Goal: Task Accomplishment & Management: Use online tool/utility

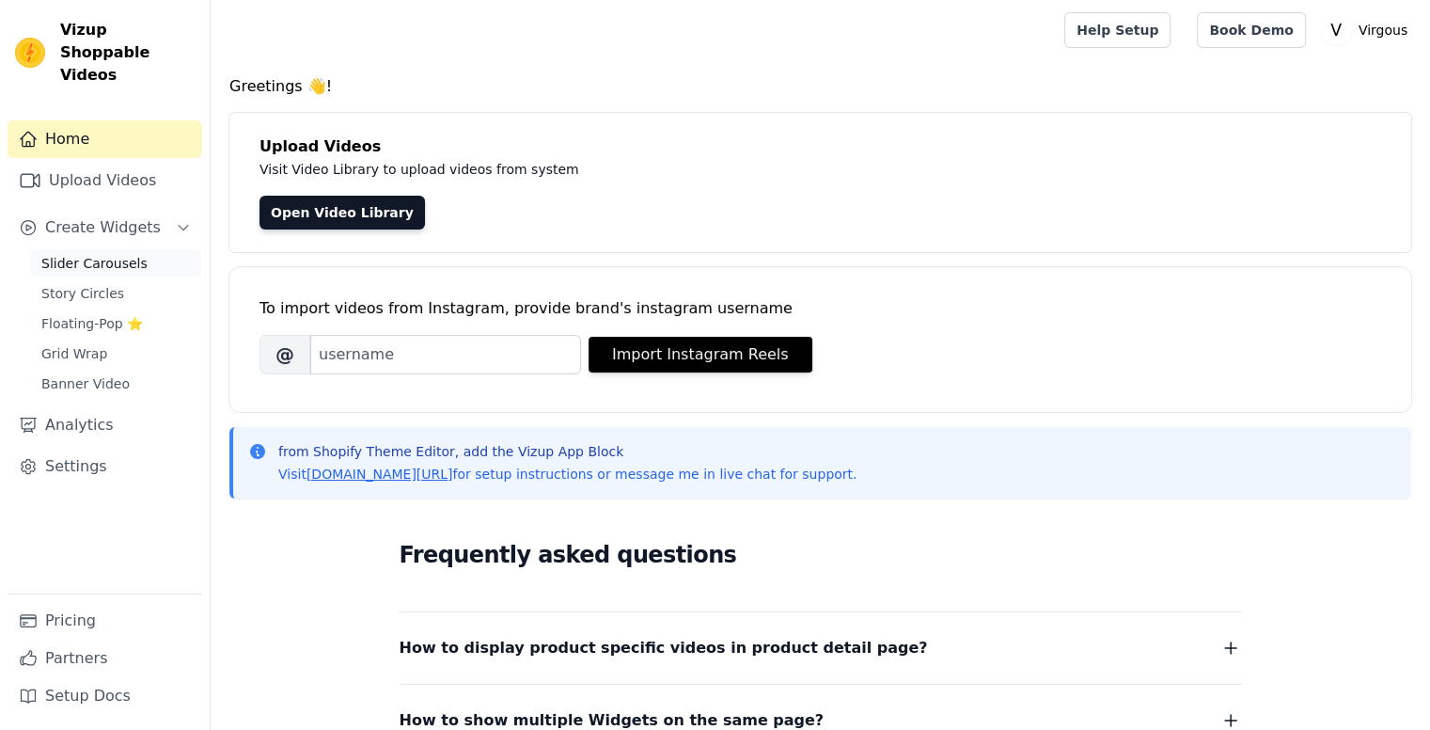
click at [118, 254] on span "Slider Carousels" at bounding box center [94, 263] width 106 height 19
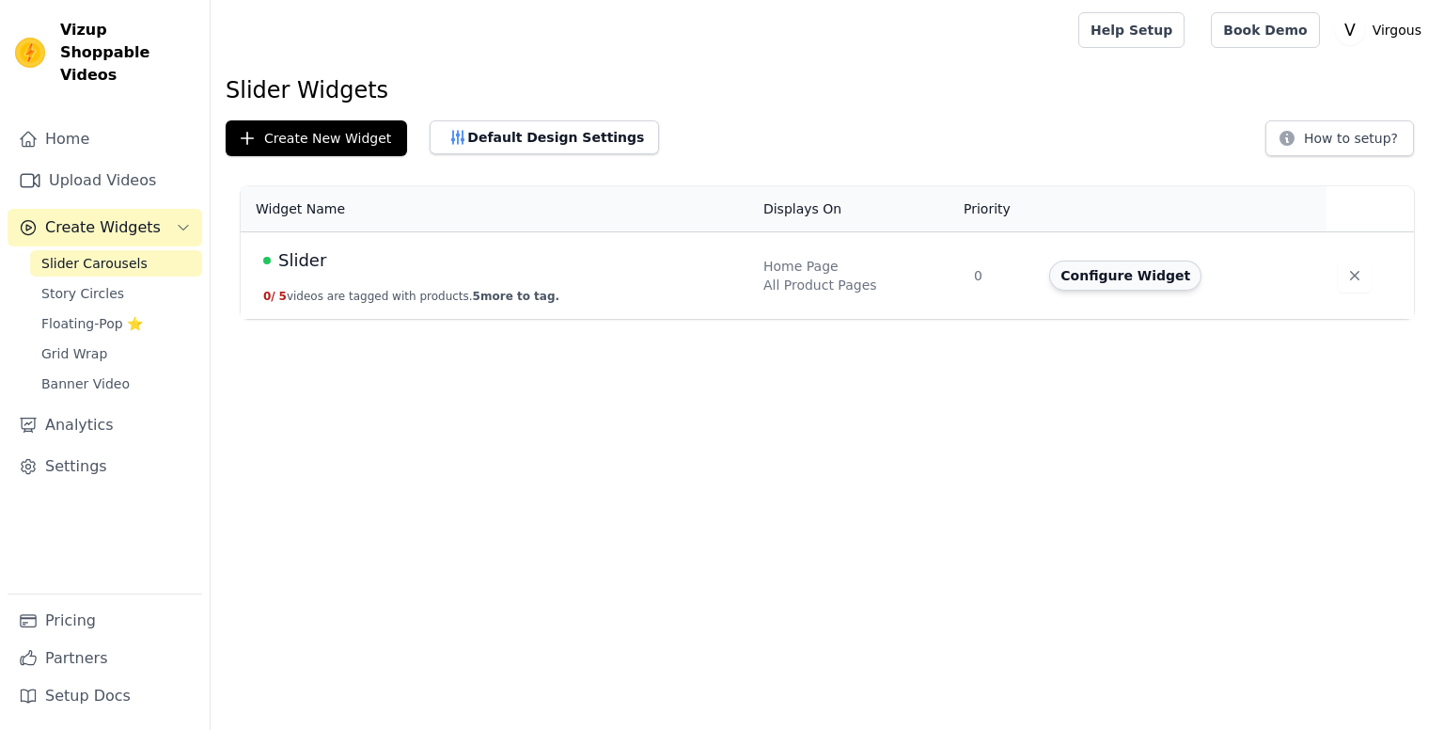
click at [1158, 274] on button "Configure Widget" at bounding box center [1125, 275] width 152 height 30
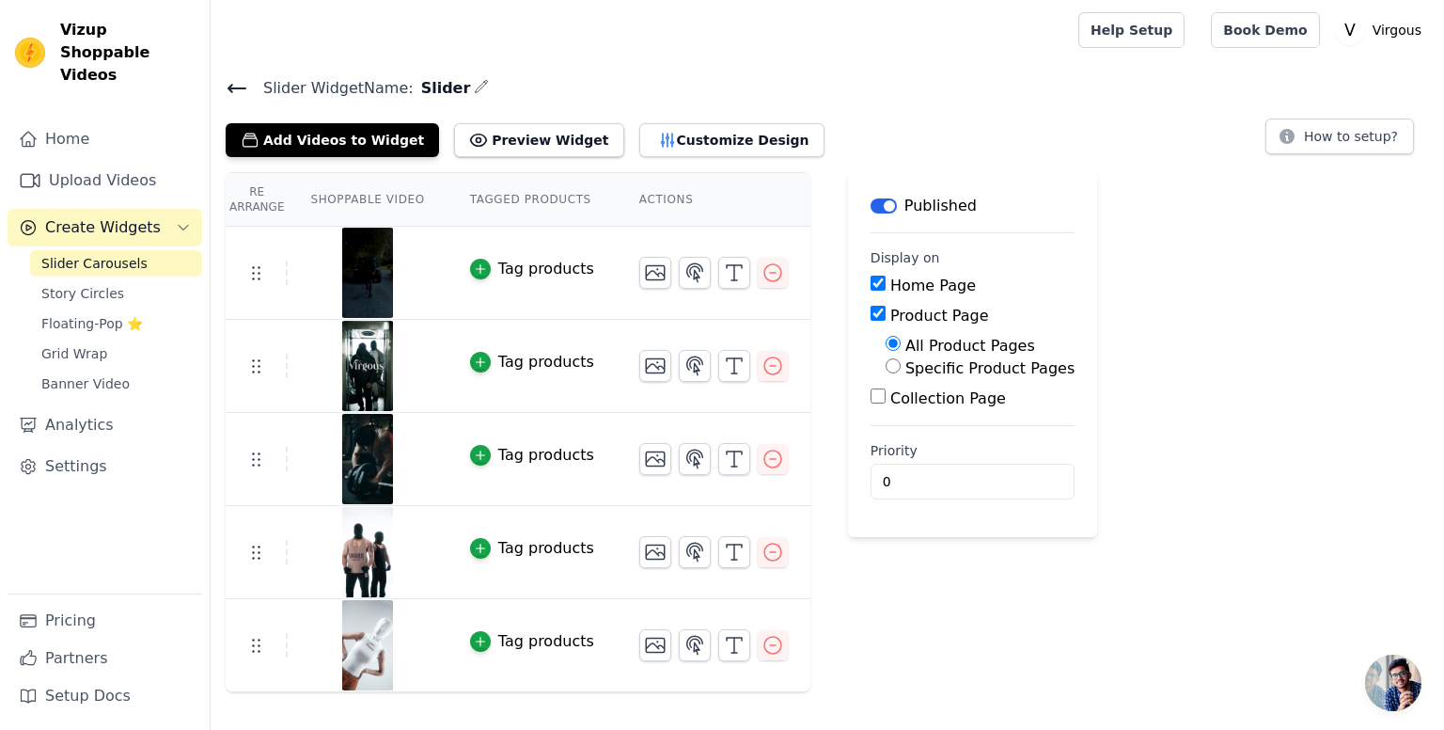
click at [363, 272] on img at bounding box center [367, 273] width 53 height 90
click at [474, 549] on icon "button" at bounding box center [480, 548] width 13 height 13
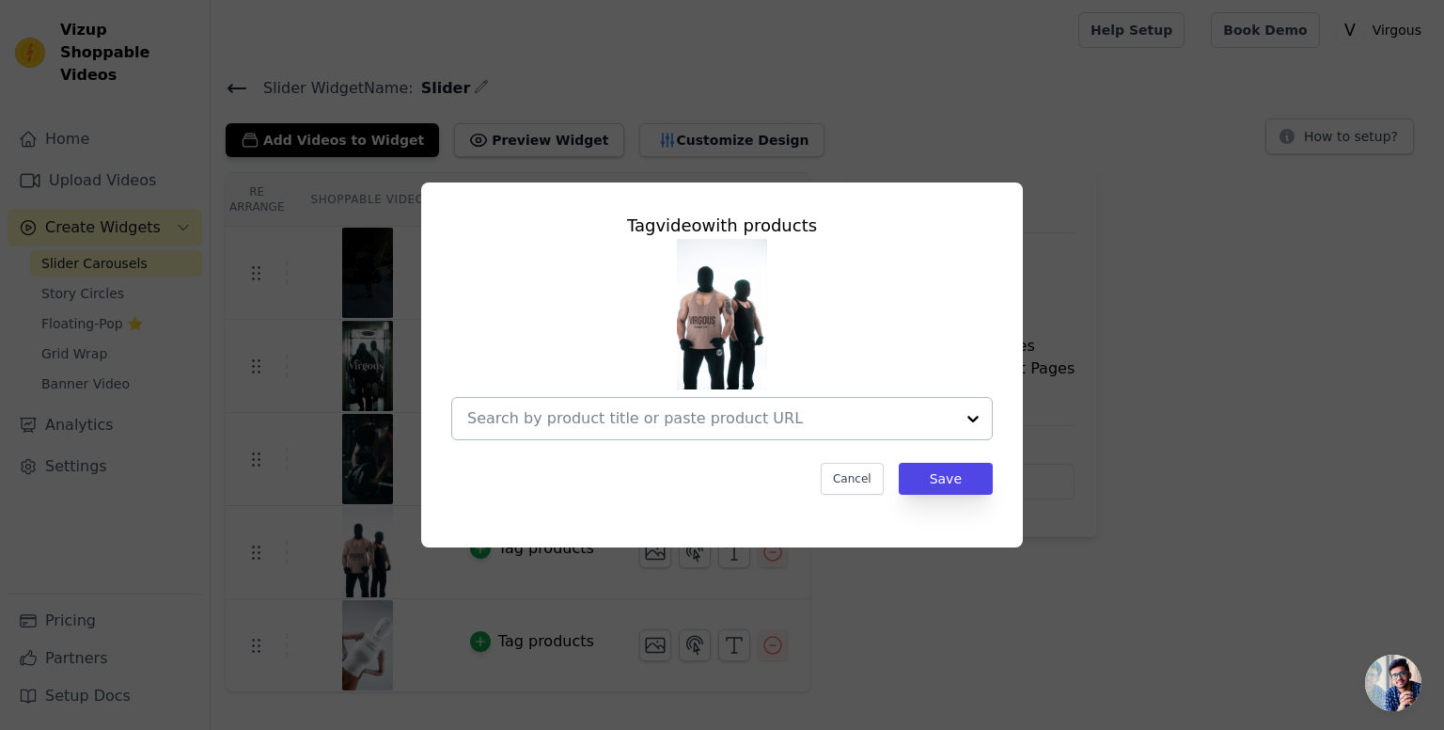
click at [771, 424] on input "text" at bounding box center [710, 418] width 487 height 23
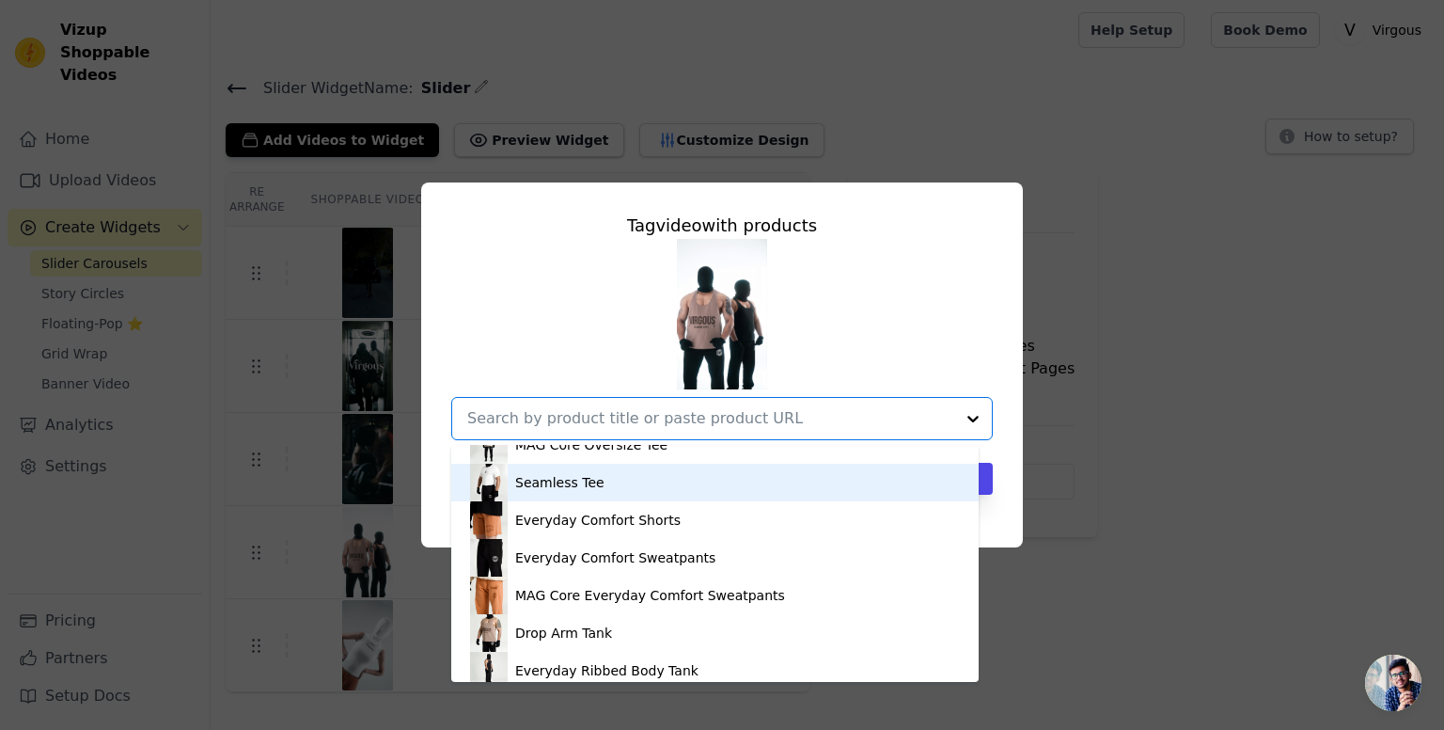
scroll to position [752, 0]
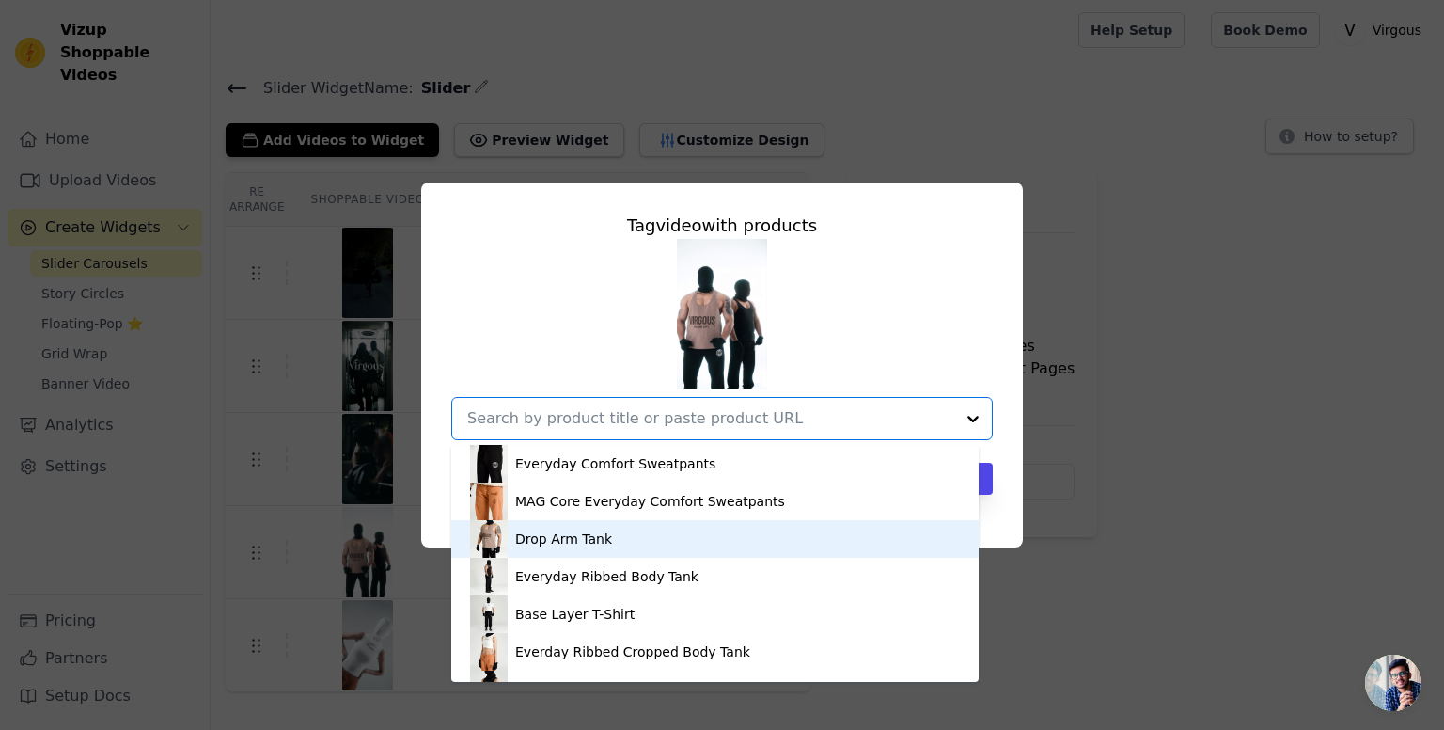
click at [546, 535] on div "Drop Arm Tank" at bounding box center [563, 538] width 97 height 19
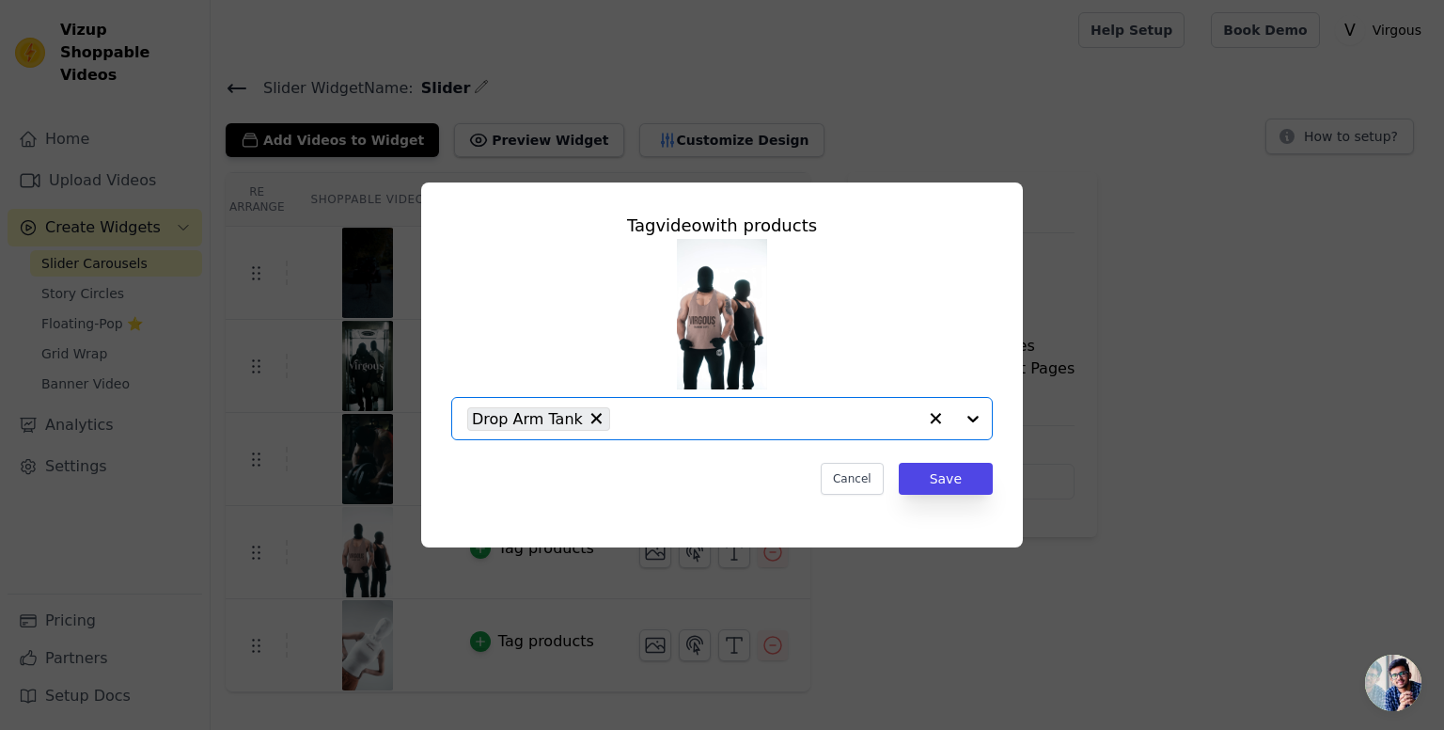
click at [729, 401] on div "Drop Arm Tank" at bounding box center [691, 418] width 449 height 41
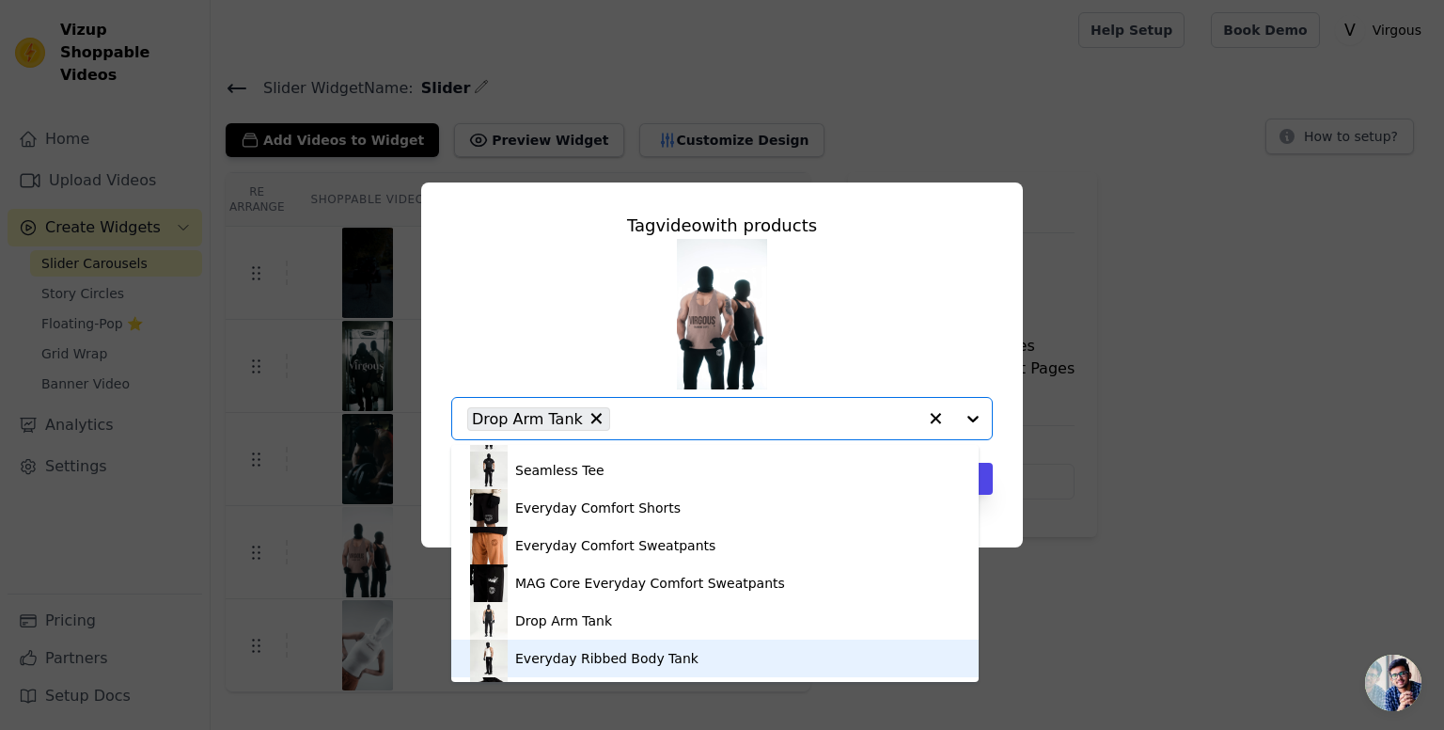
scroll to position [64, 0]
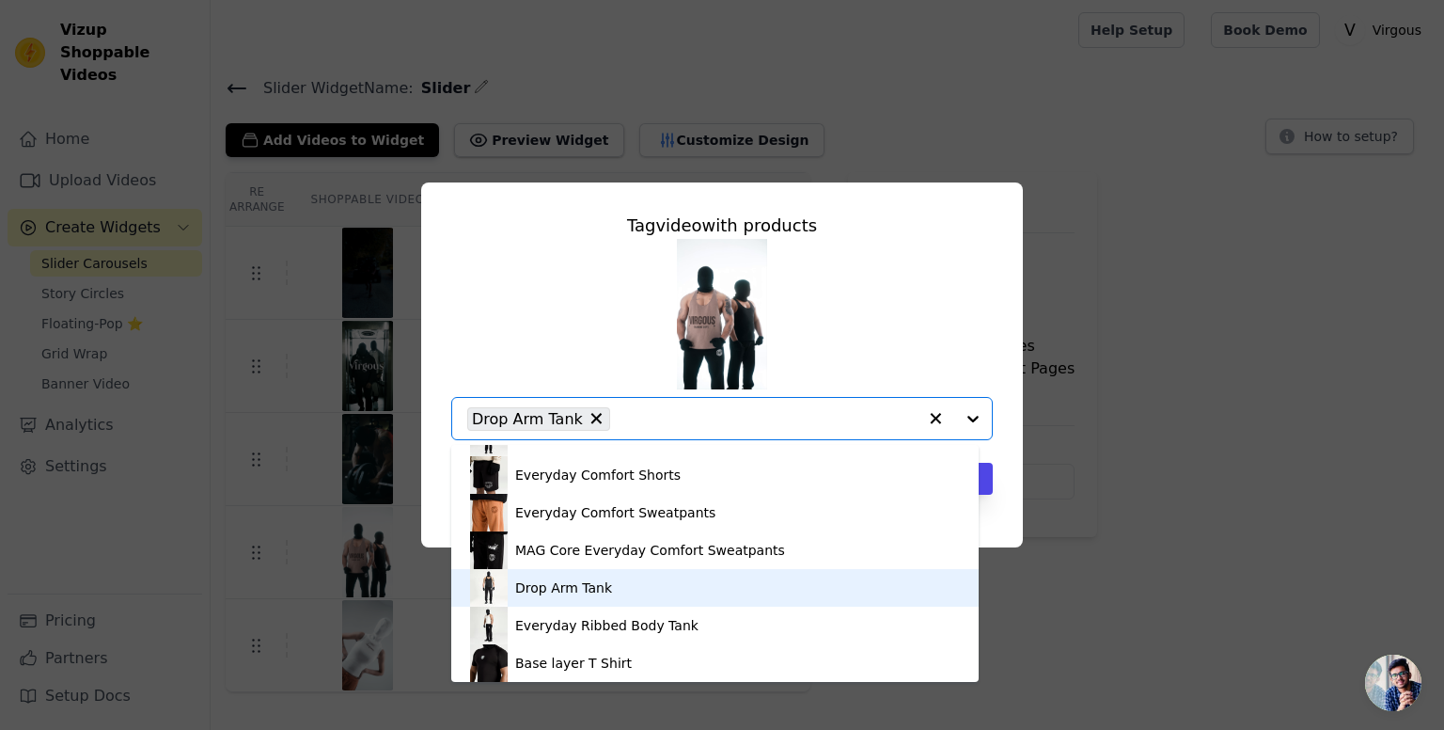
click at [553, 587] on div "Drop Arm Tank" at bounding box center [563, 587] width 97 height 19
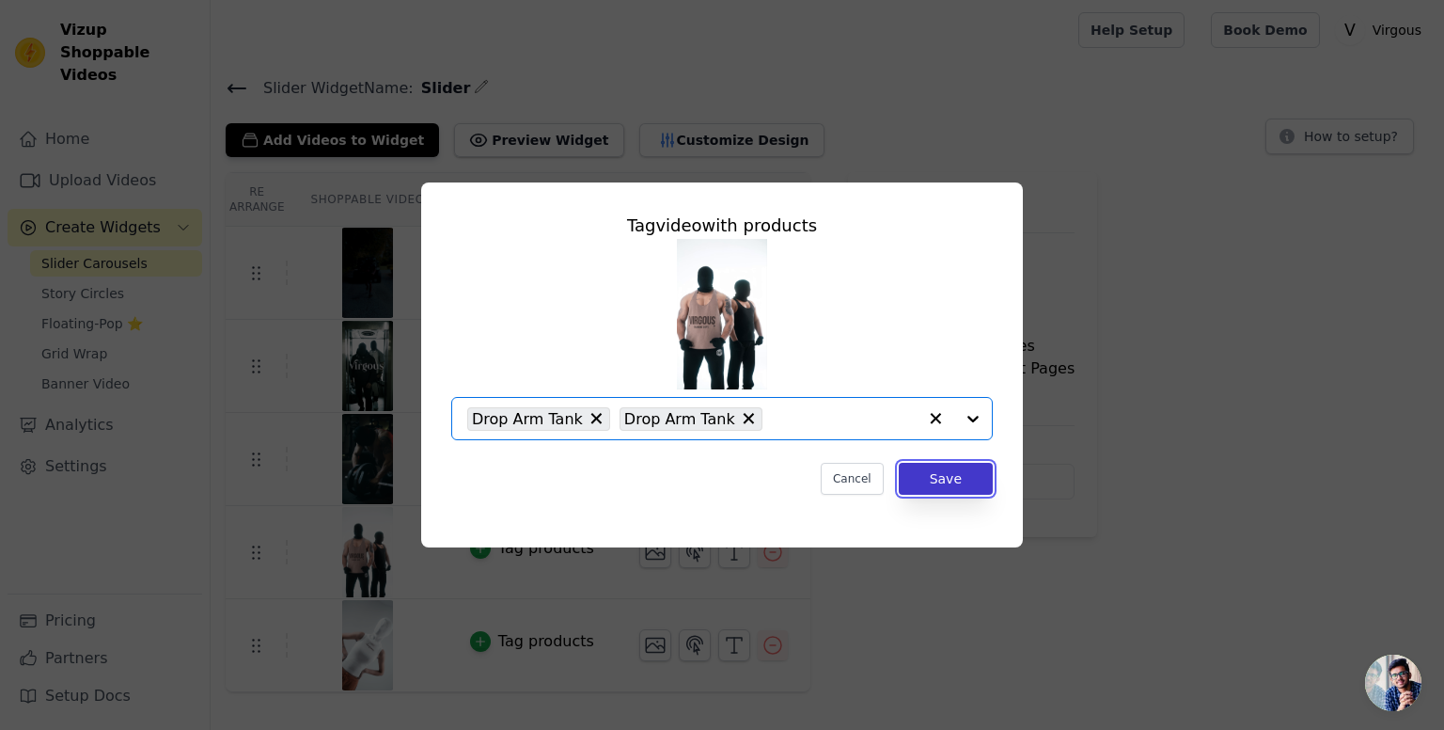
click at [951, 479] on button "Save" at bounding box center [946, 479] width 94 height 32
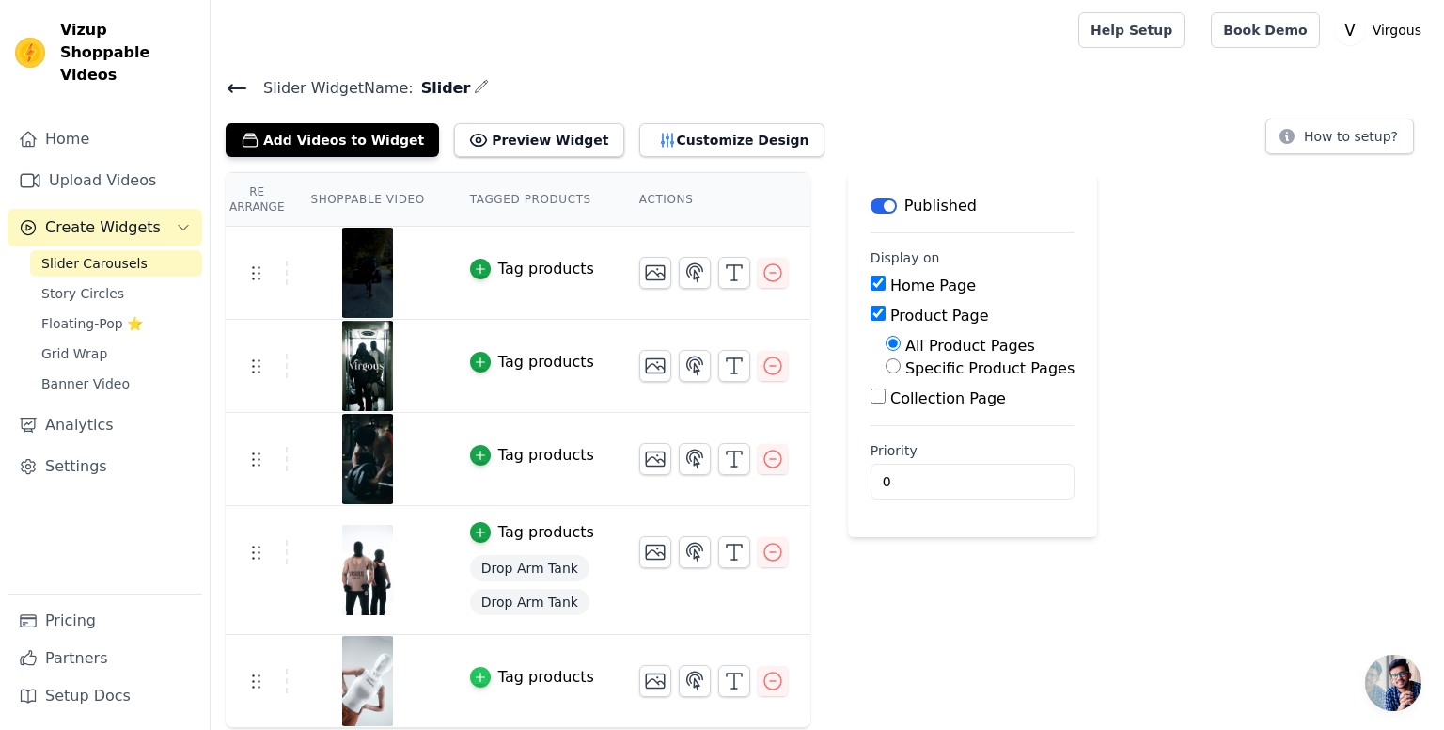
click at [474, 676] on icon "button" at bounding box center [480, 676] width 13 height 13
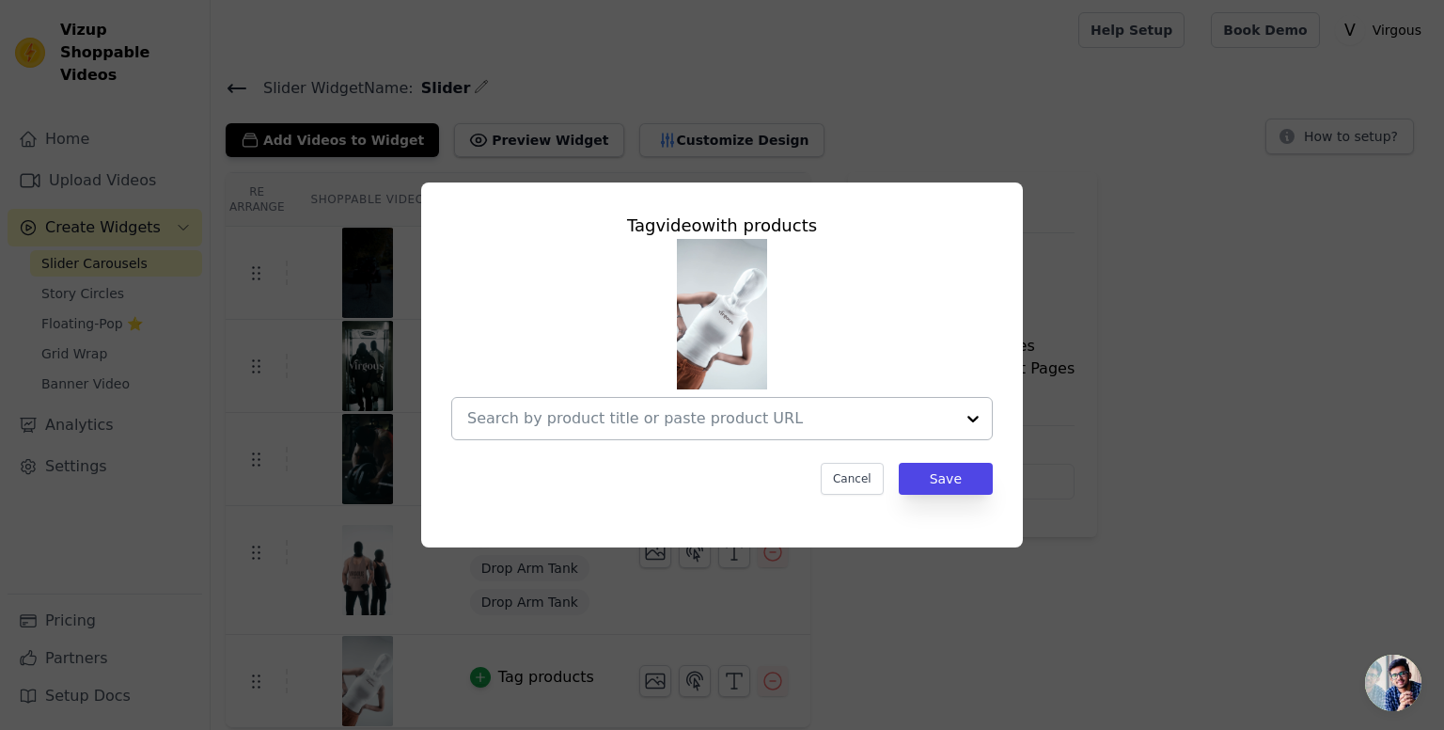
click at [771, 418] on input "text" at bounding box center [710, 418] width 487 height 23
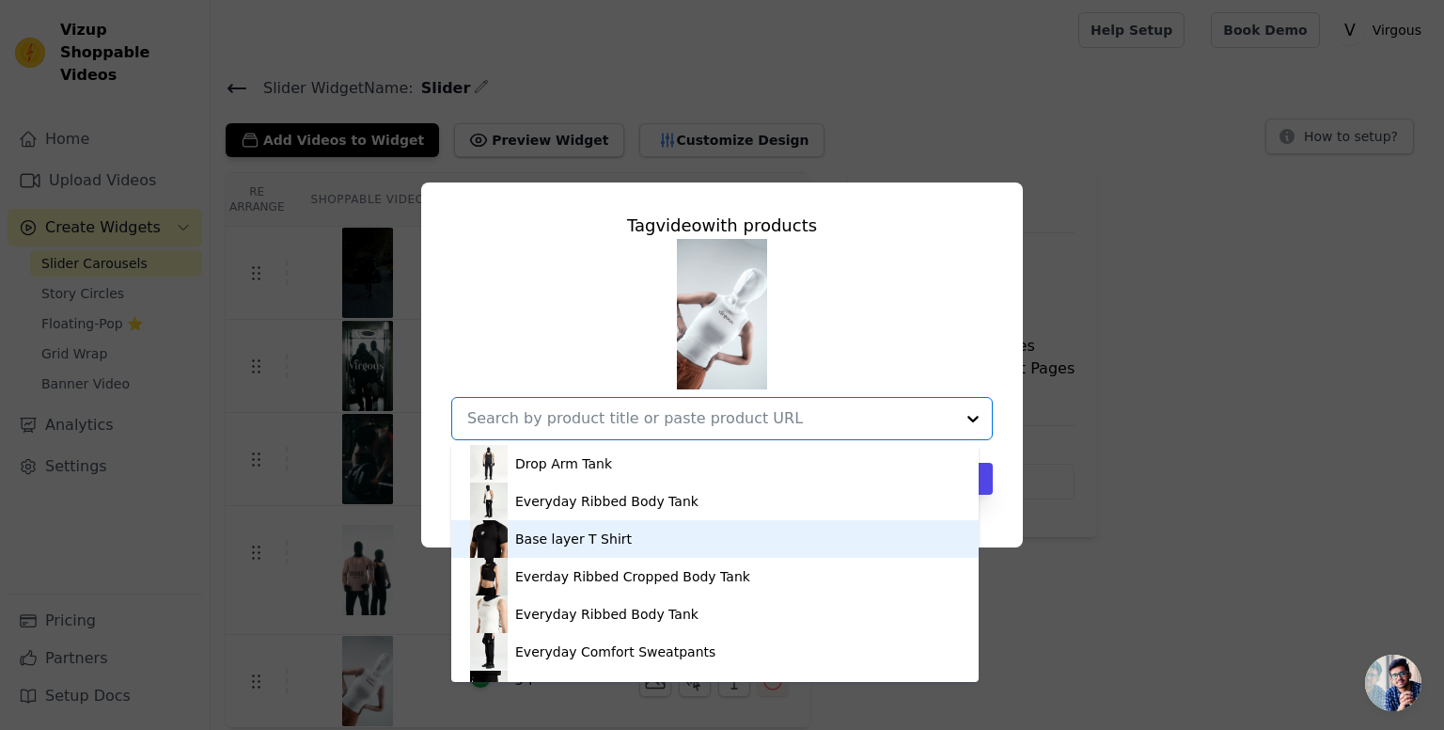
scroll to position [282, 0]
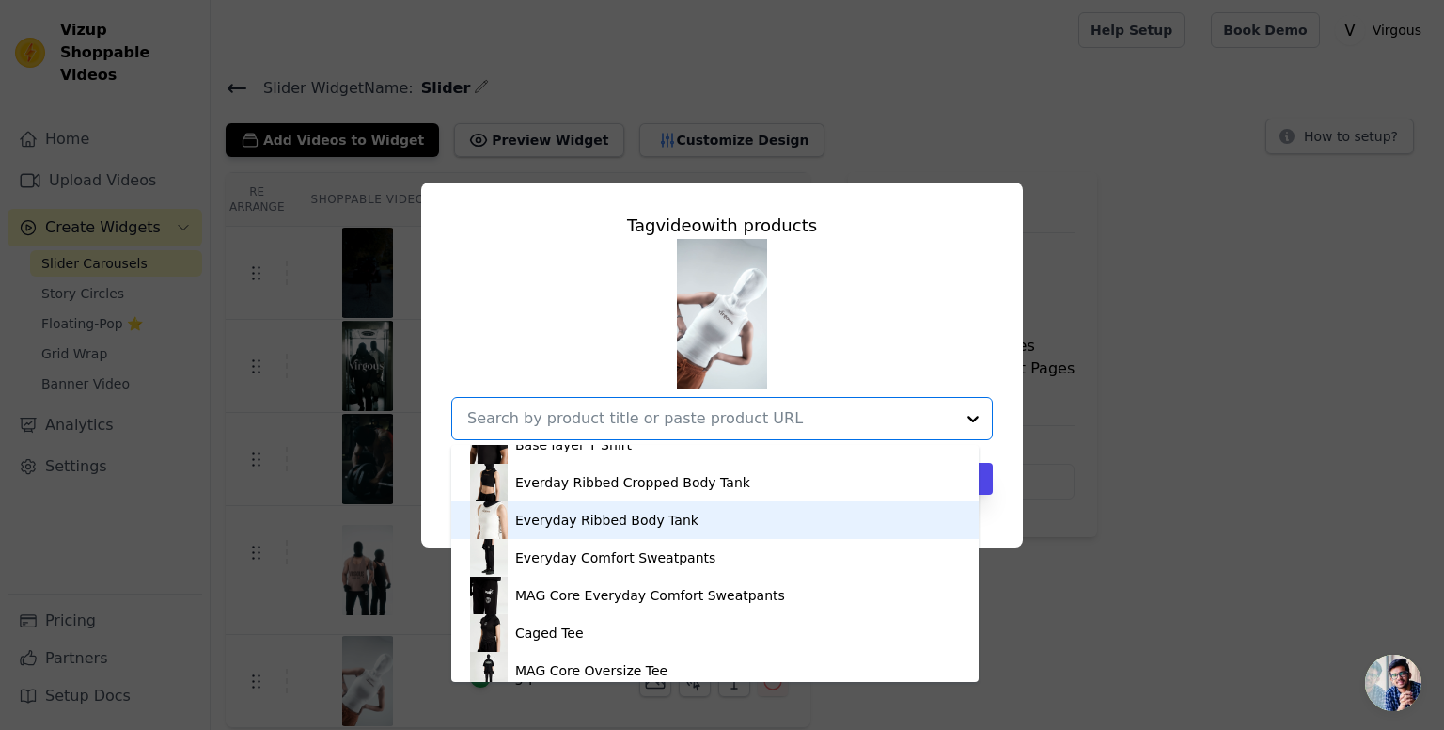
click at [706, 515] on div "Everyday Ribbed Body Tank" at bounding box center [715, 520] width 490 height 38
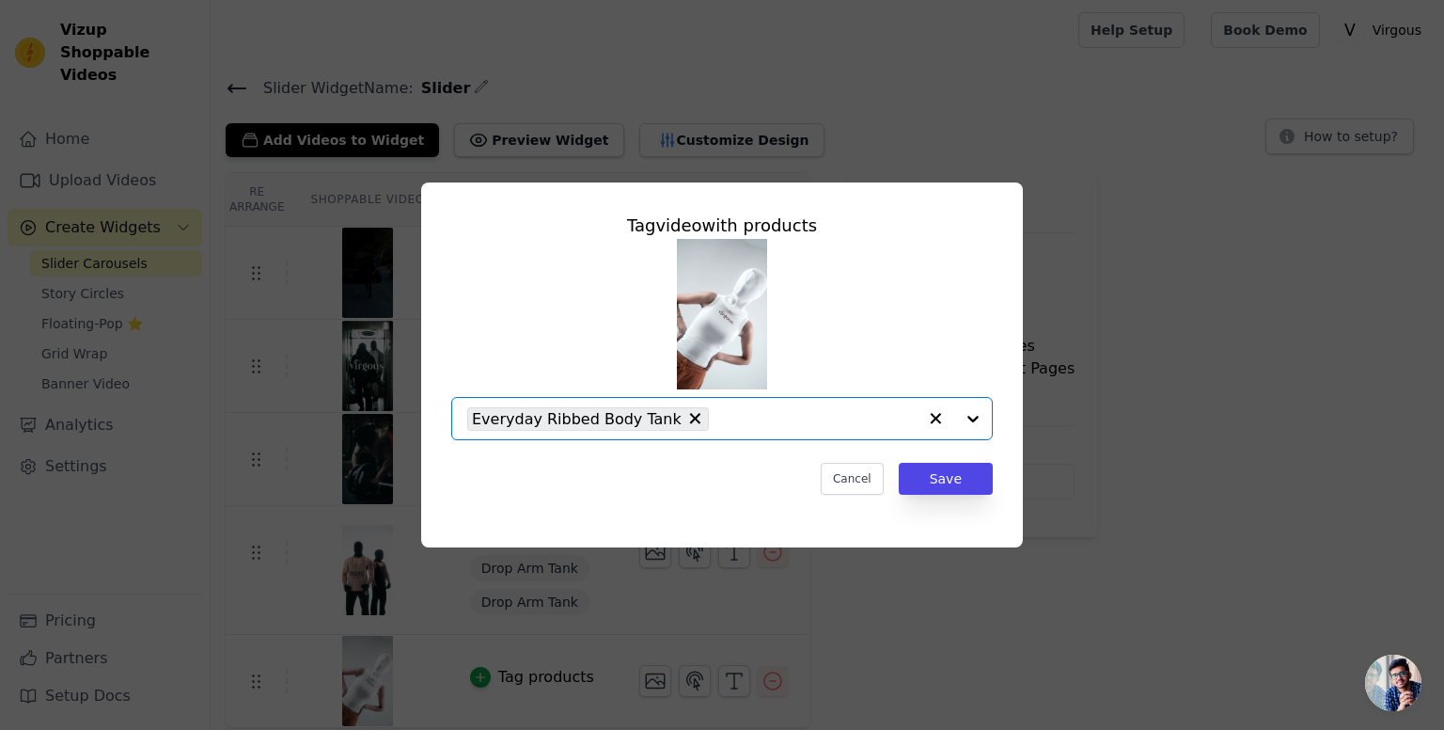
click at [734, 412] on input "text" at bounding box center [817, 418] width 198 height 23
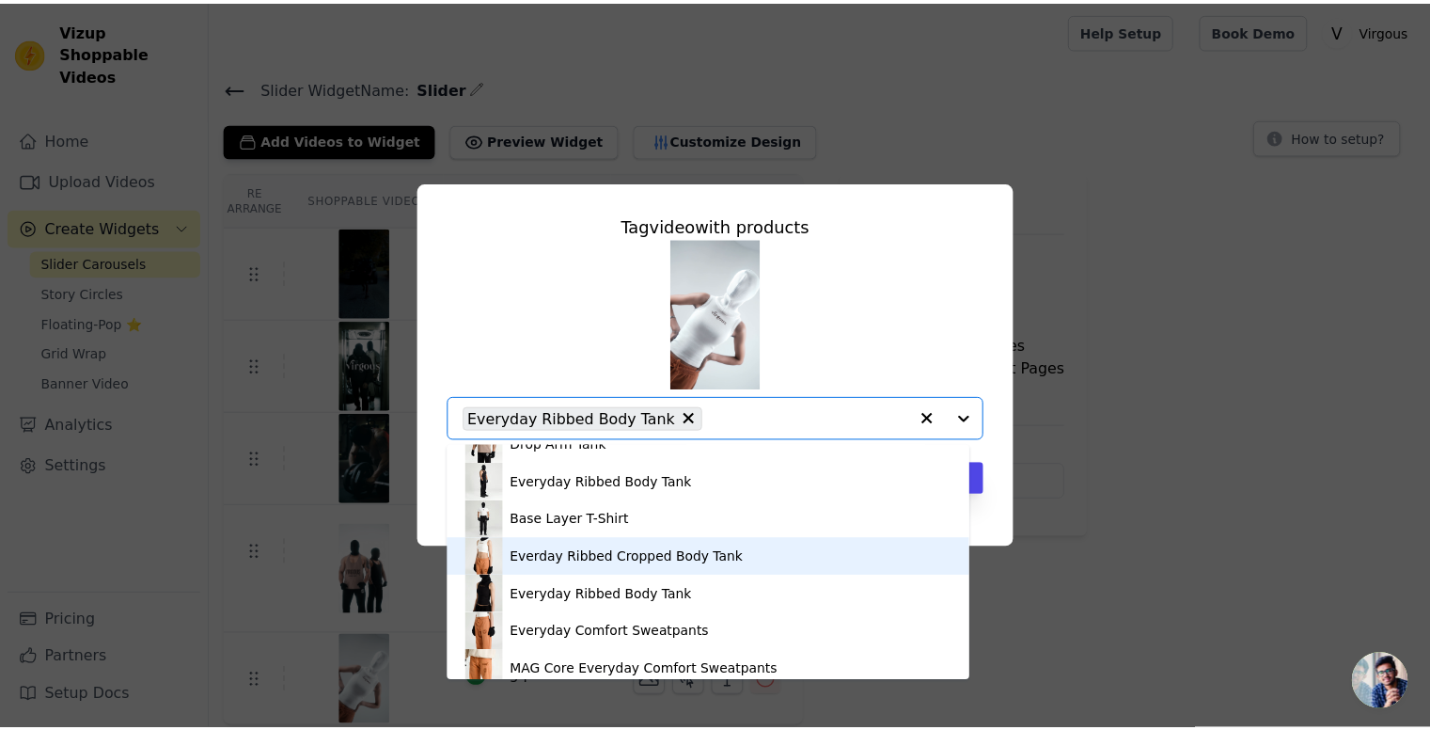
scroll to position [940, 0]
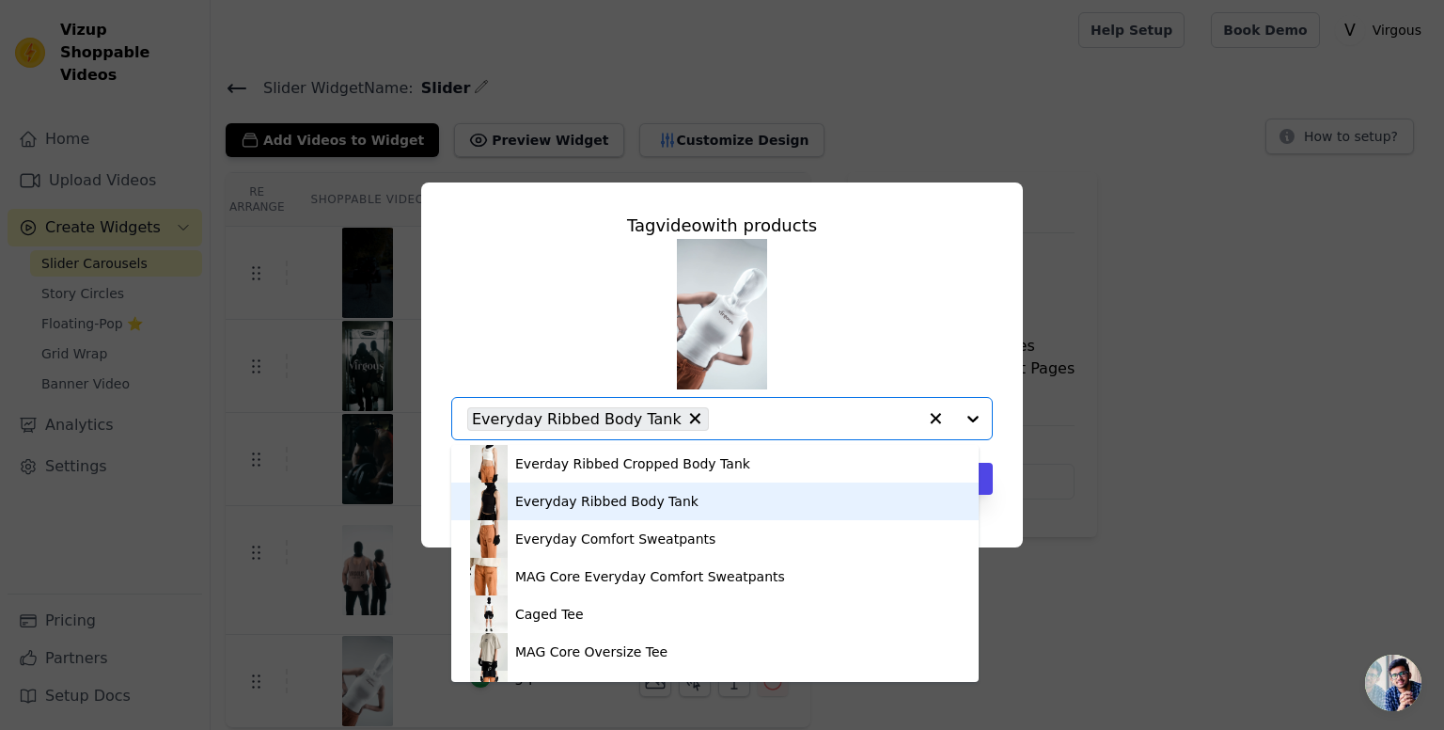
click at [684, 497] on div "Everyday Ribbed Body Tank" at bounding box center [715, 501] width 490 height 38
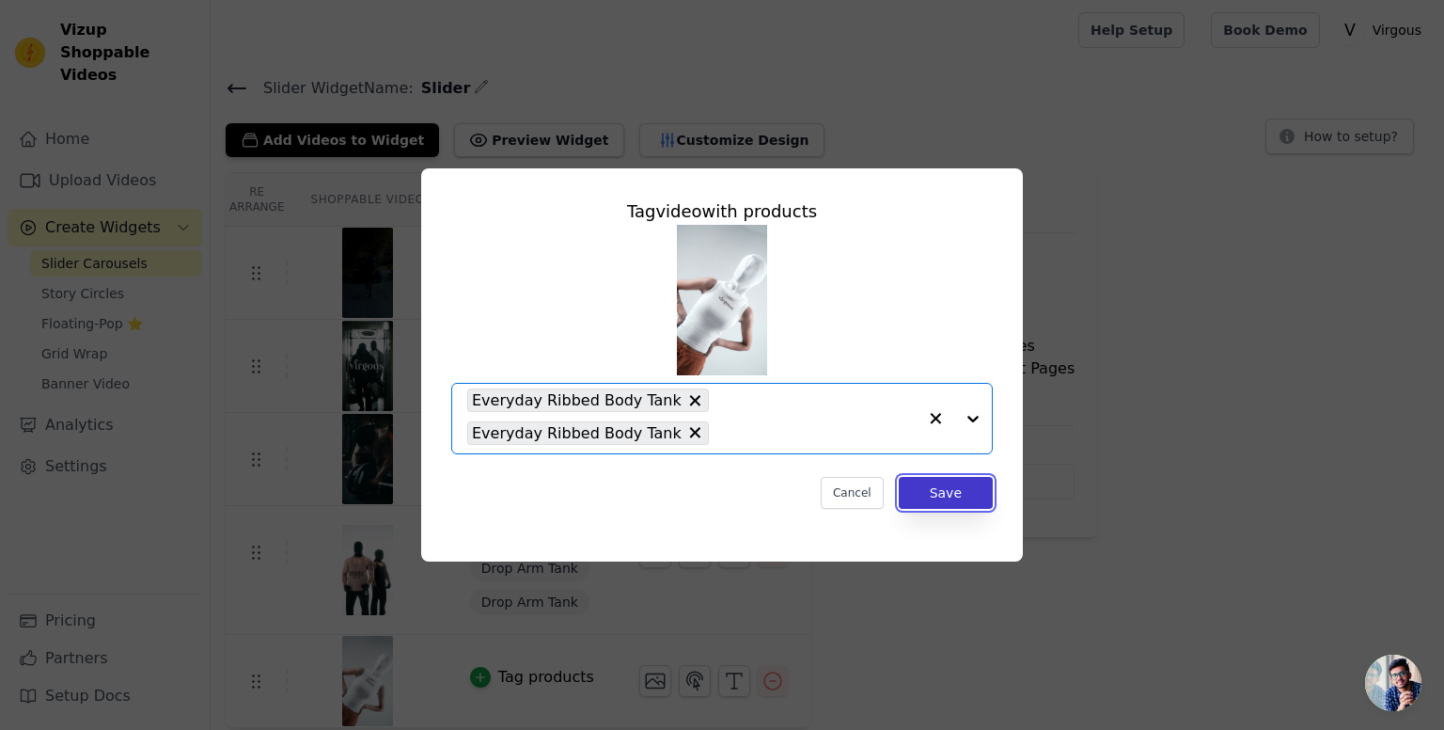
click at [944, 501] on button "Save" at bounding box center [946, 493] width 94 height 32
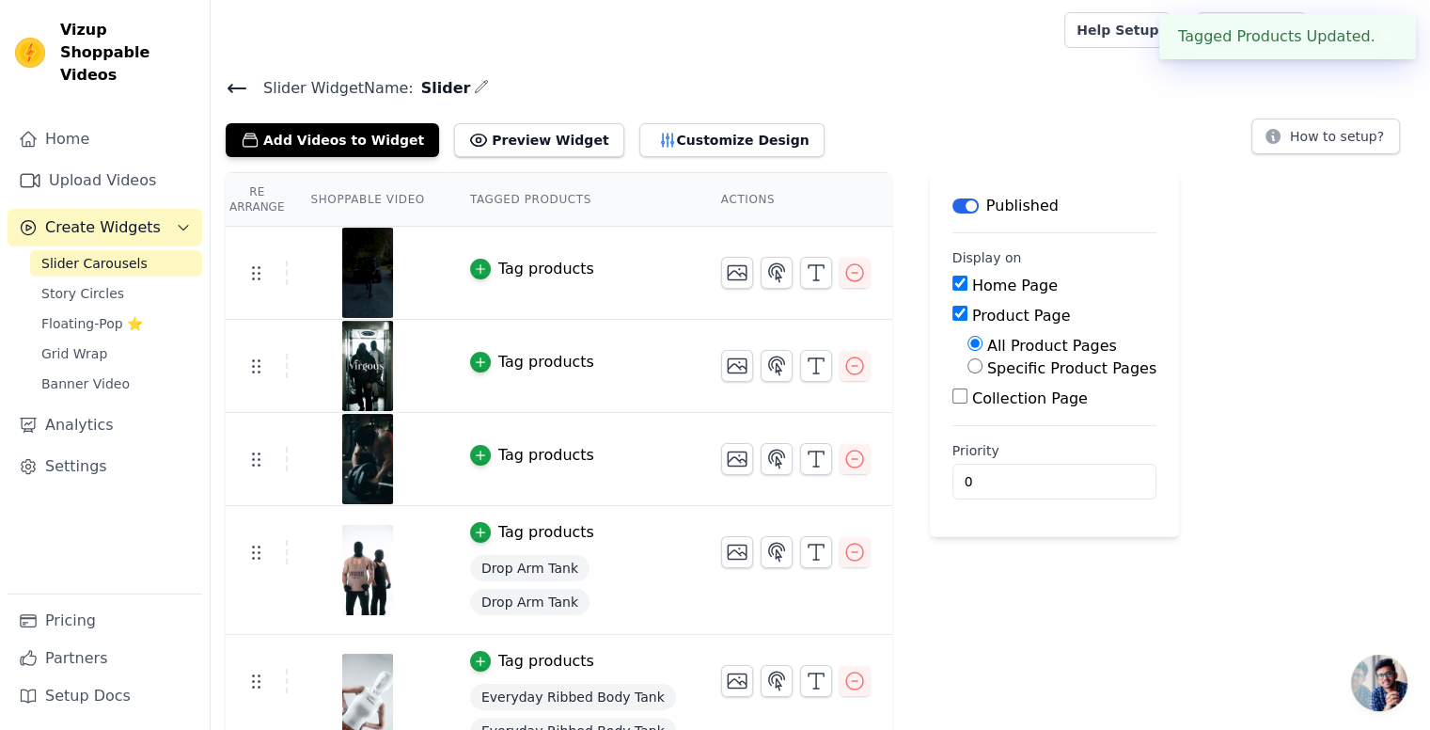
scroll to position [31, 0]
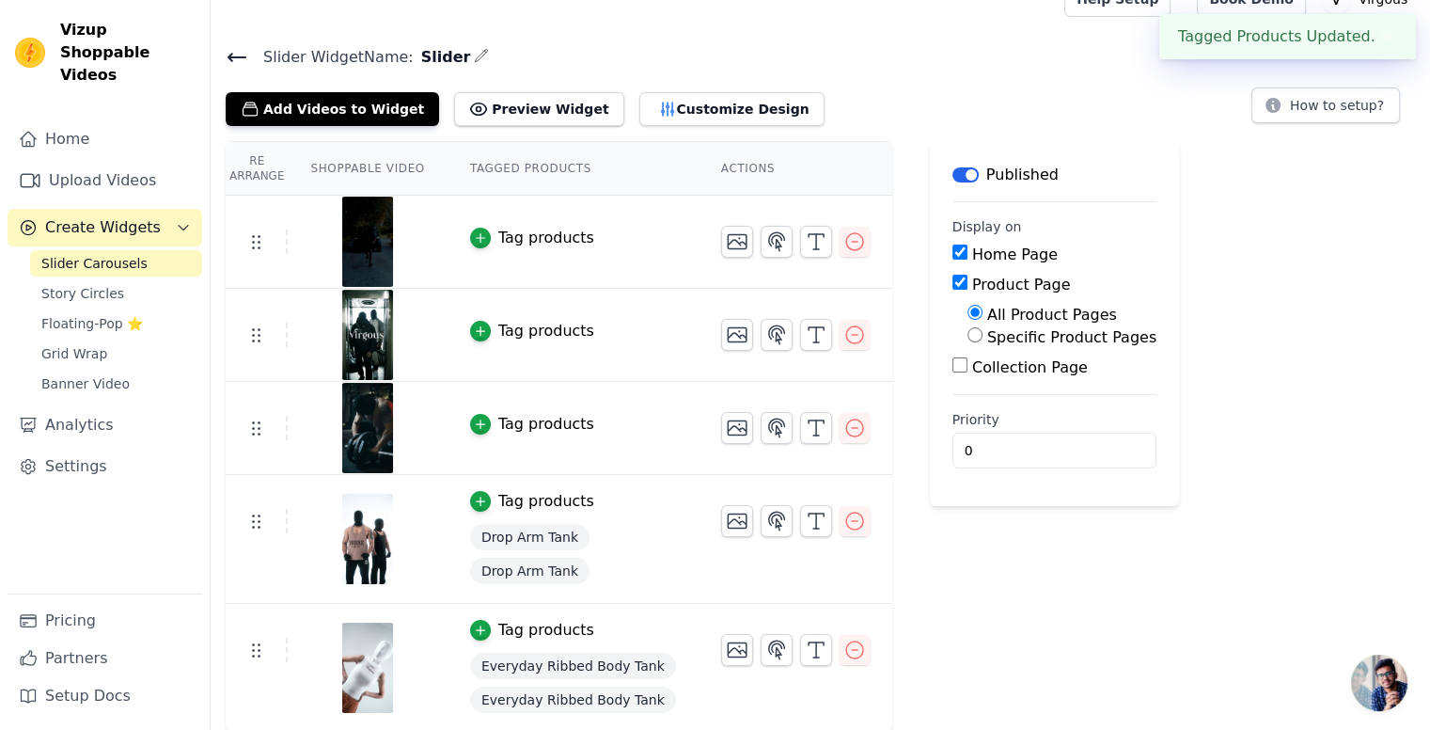
click at [341, 415] on img at bounding box center [367, 428] width 53 height 90
click at [347, 415] on img at bounding box center [367, 428] width 53 height 90
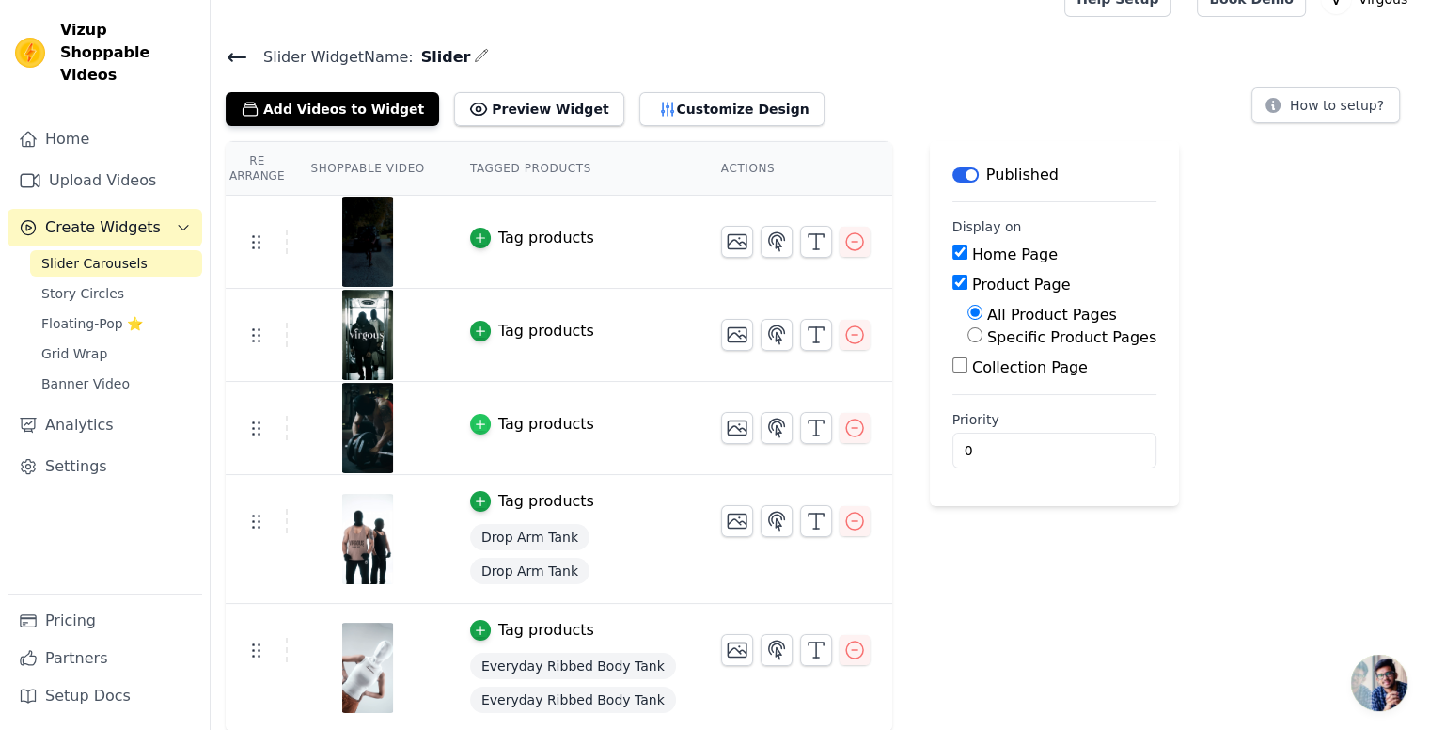
click at [470, 414] on div "button" at bounding box center [480, 424] width 21 height 21
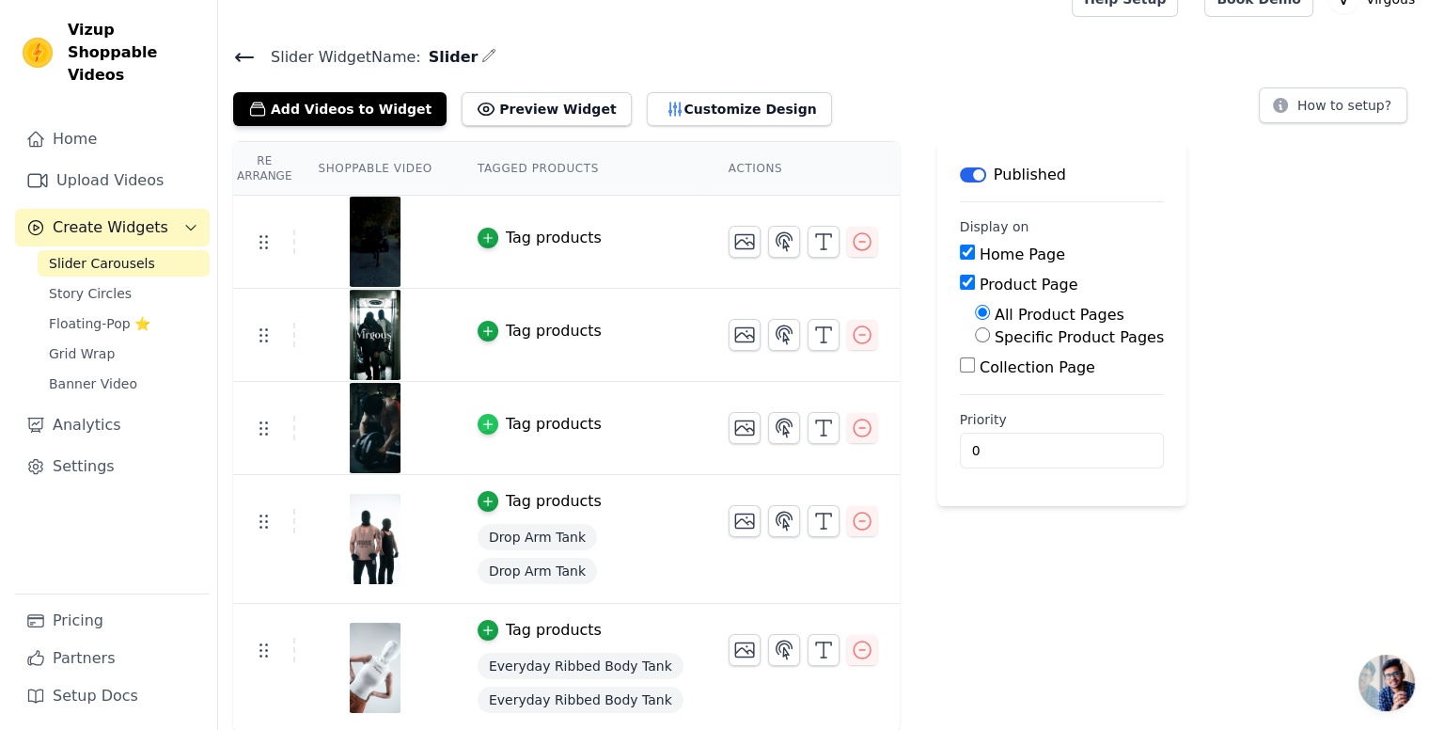
scroll to position [0, 0]
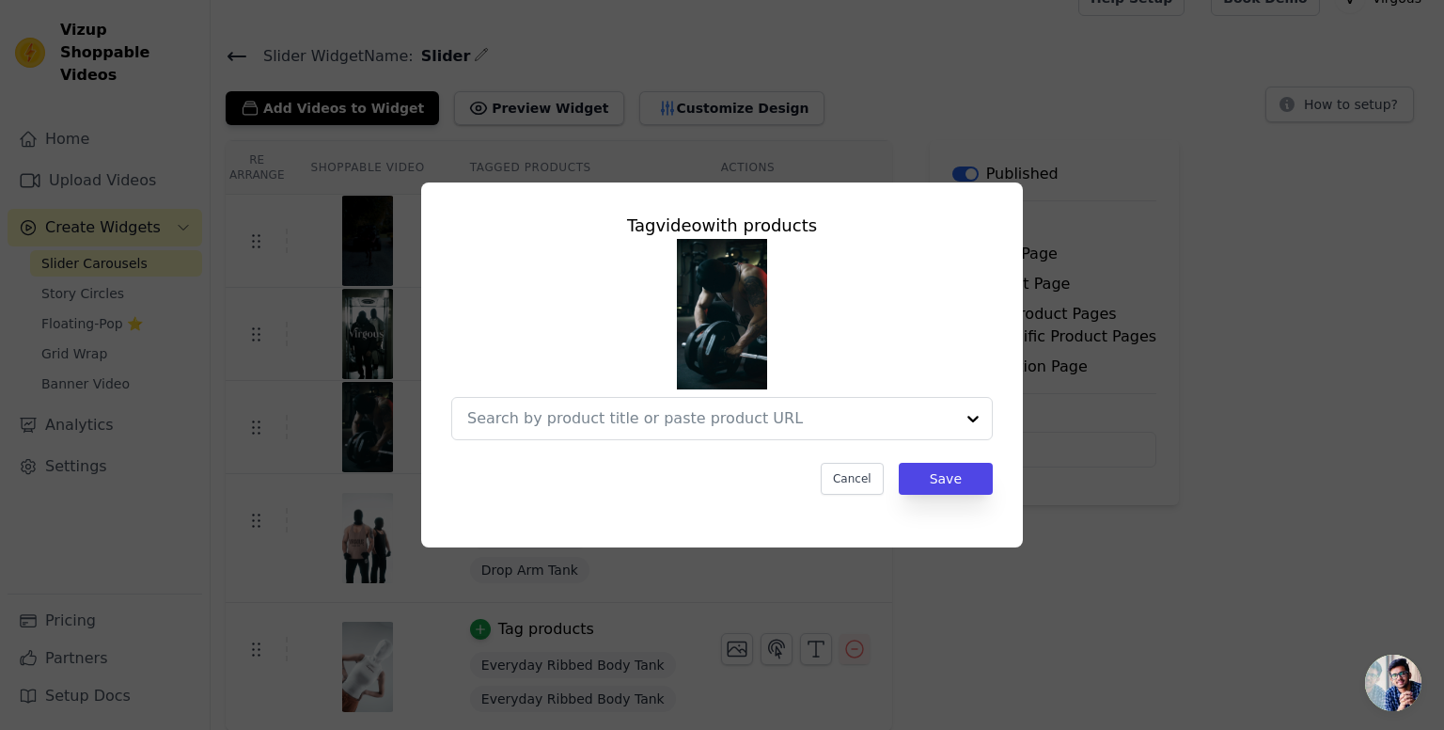
click at [716, 328] on img at bounding box center [722, 314] width 90 height 150
click at [781, 419] on input "text" at bounding box center [710, 418] width 487 height 23
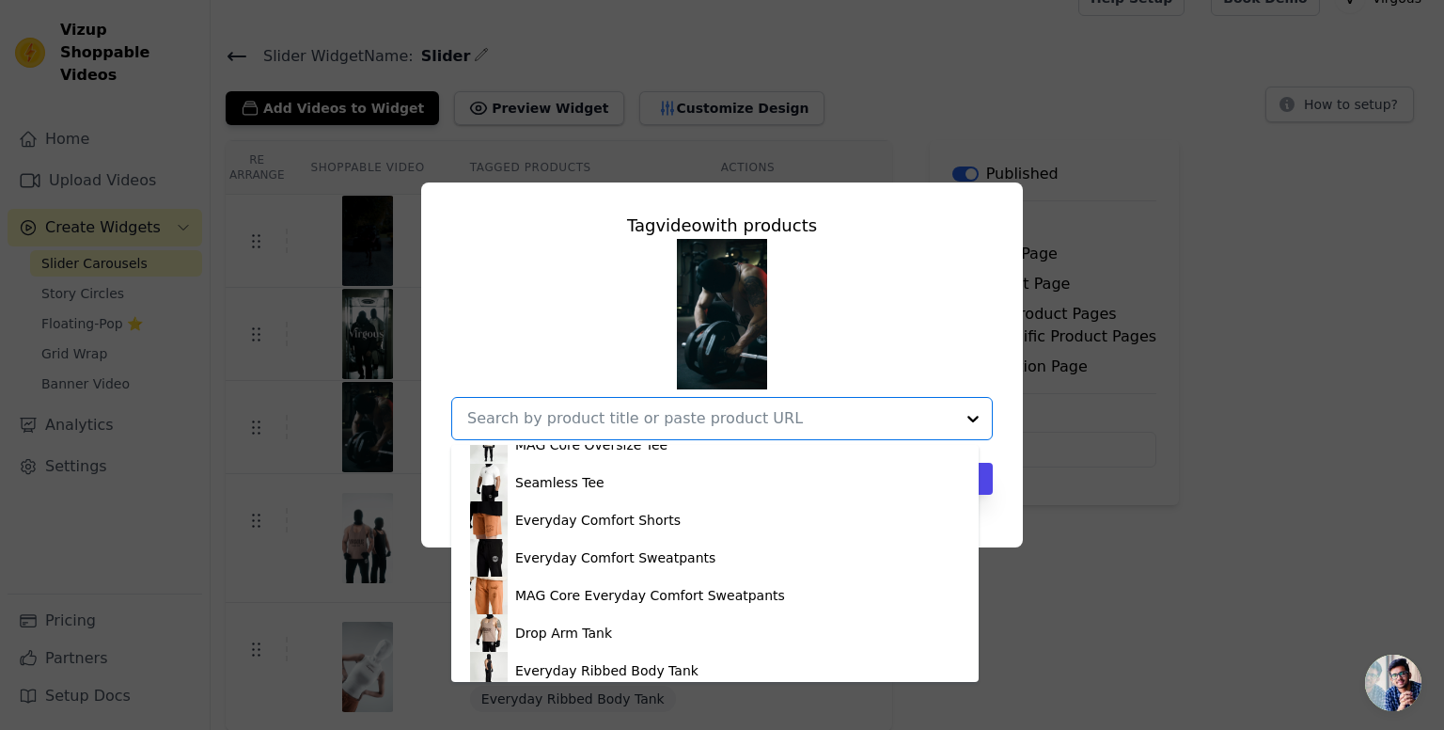
scroll to position [752, 0]
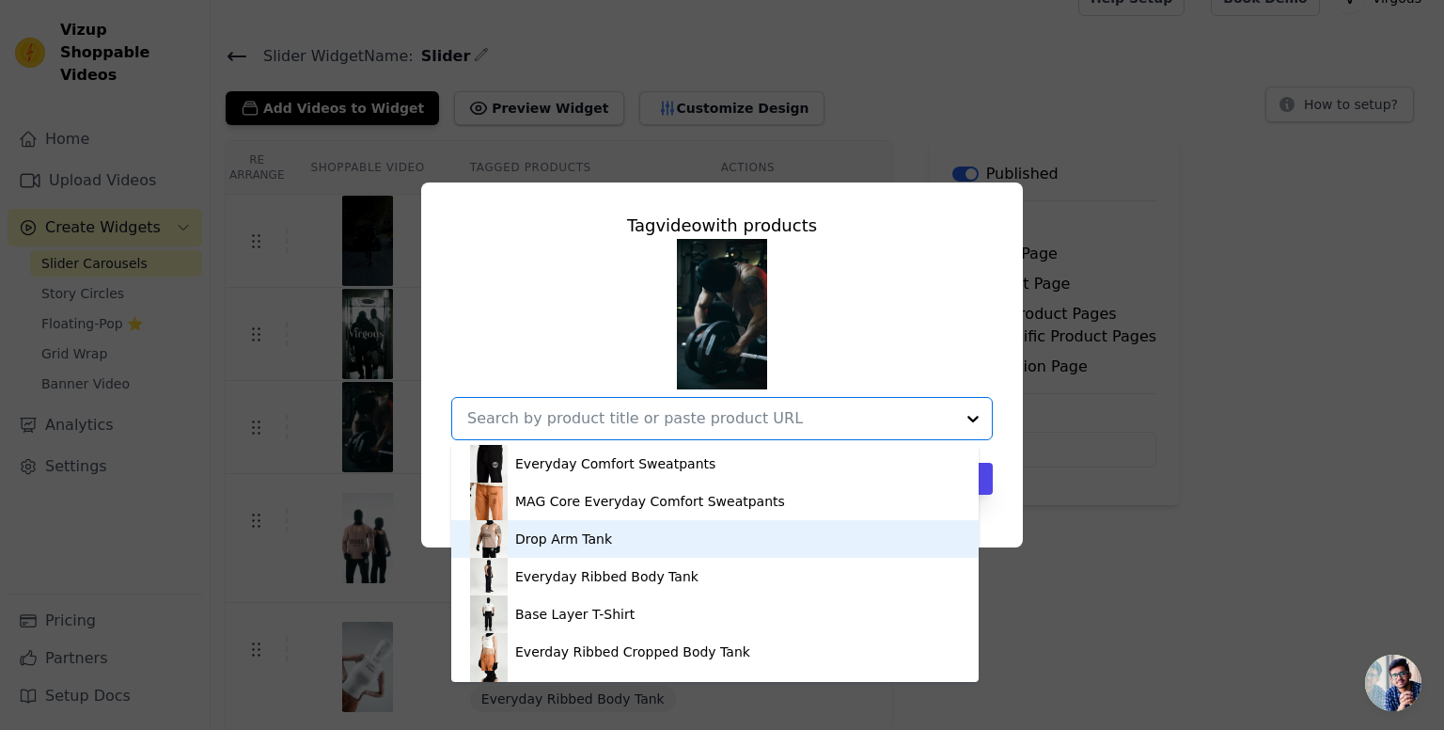
click at [582, 538] on div "Drop Arm Tank" at bounding box center [563, 538] width 97 height 19
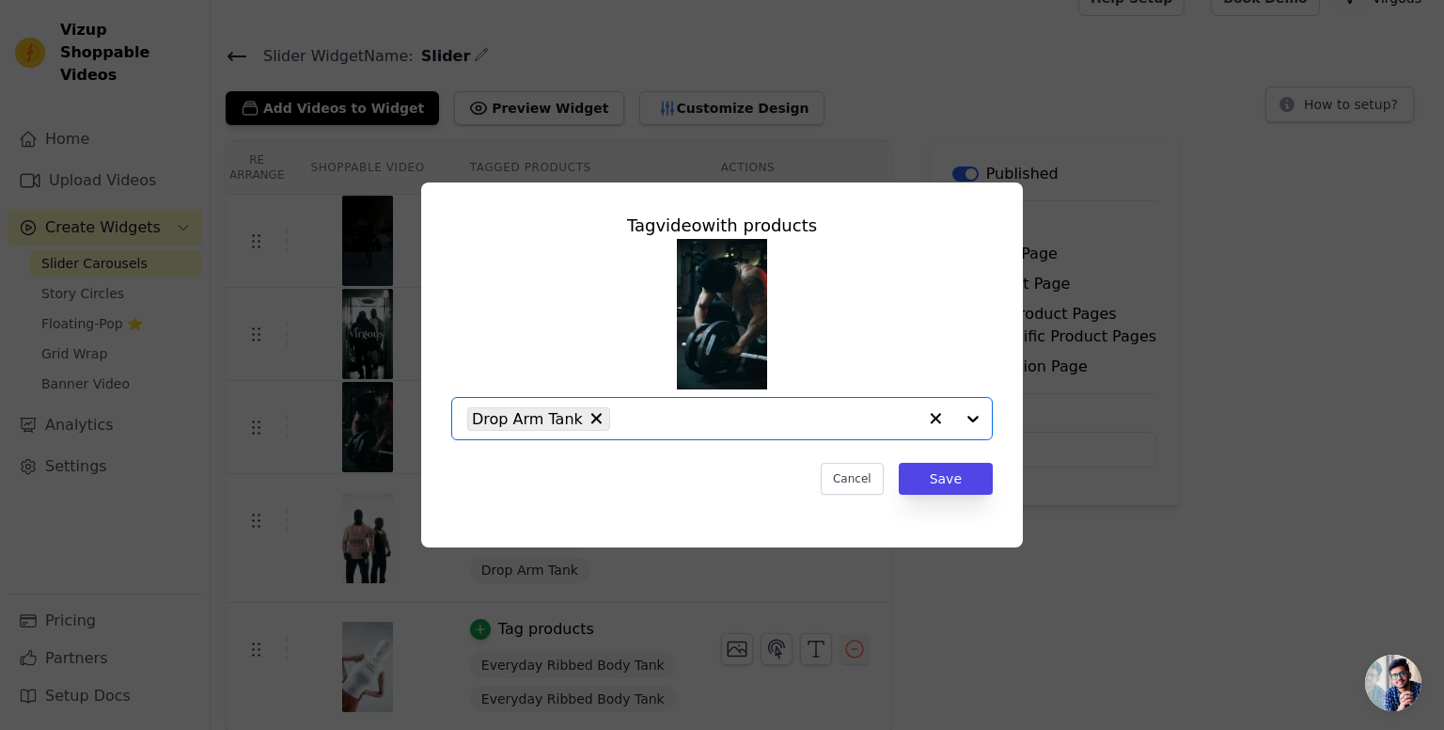
click at [711, 412] on input "text" at bounding box center [768, 418] width 297 height 23
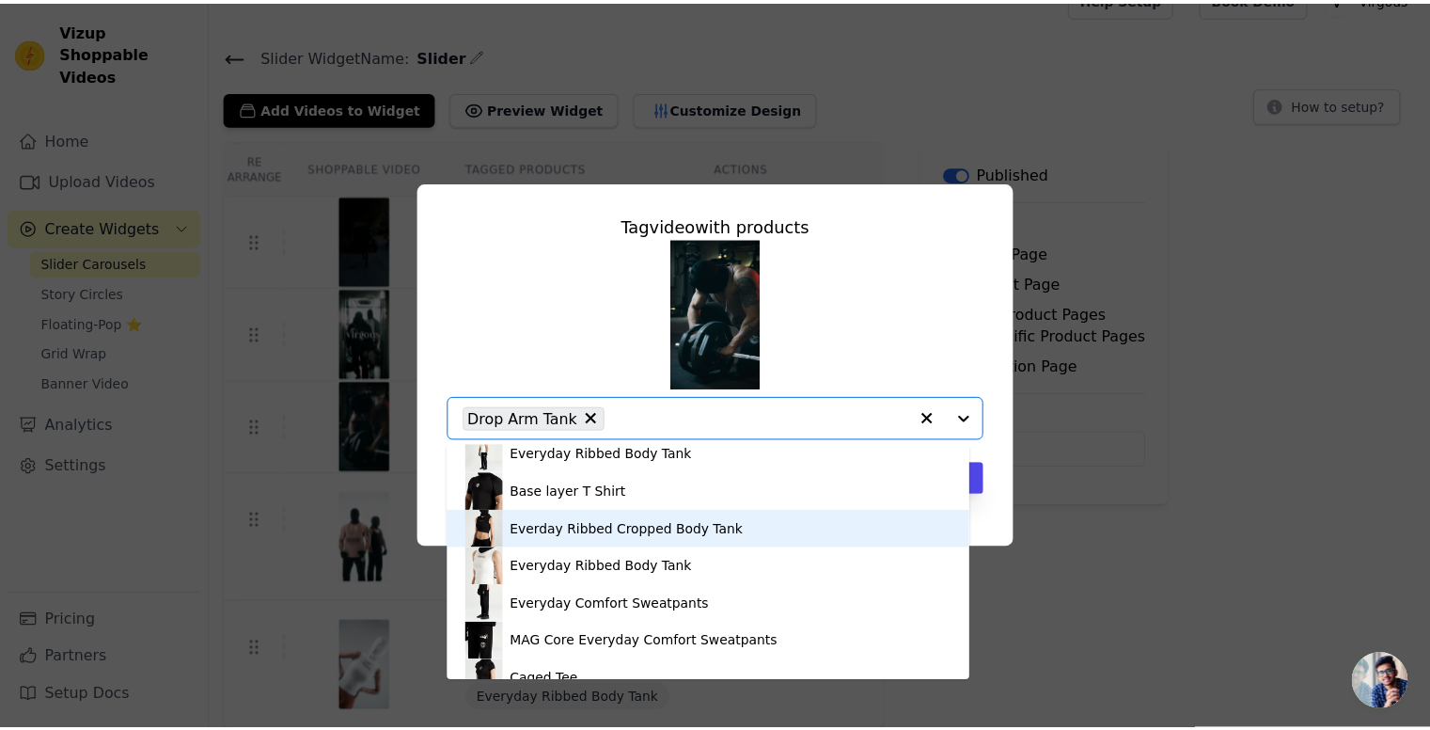
scroll to position [125, 0]
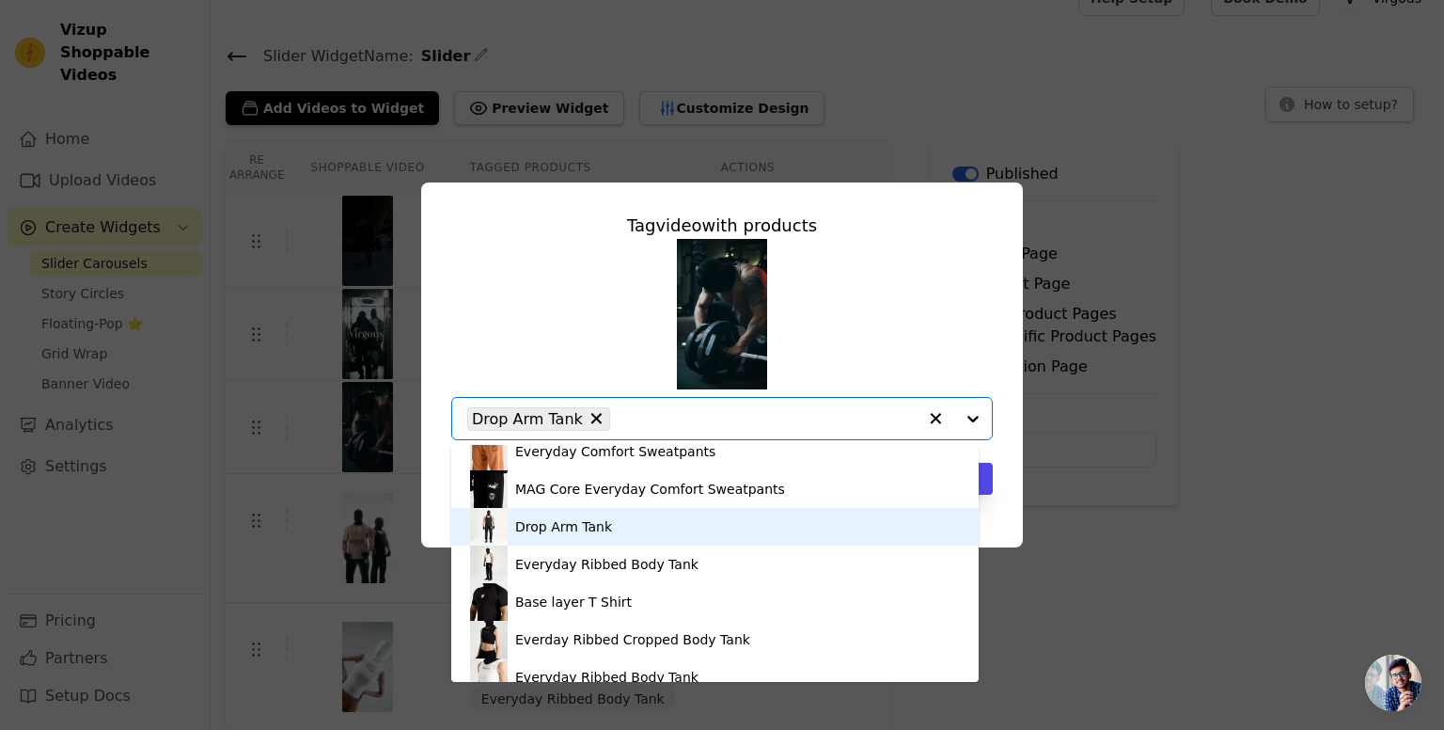
click at [601, 524] on div "Drop Arm Tank" at bounding box center [563, 526] width 97 height 19
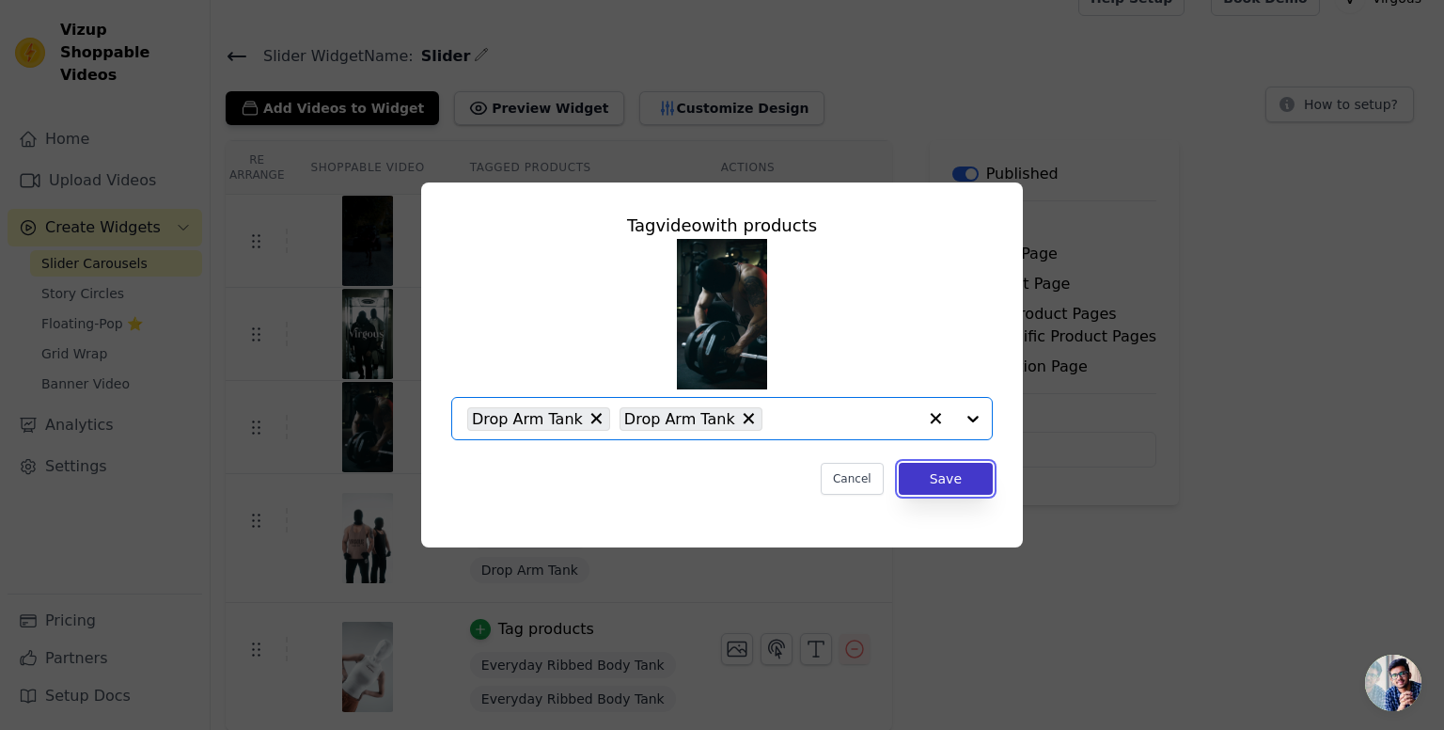
click at [954, 473] on button "Save" at bounding box center [946, 479] width 94 height 32
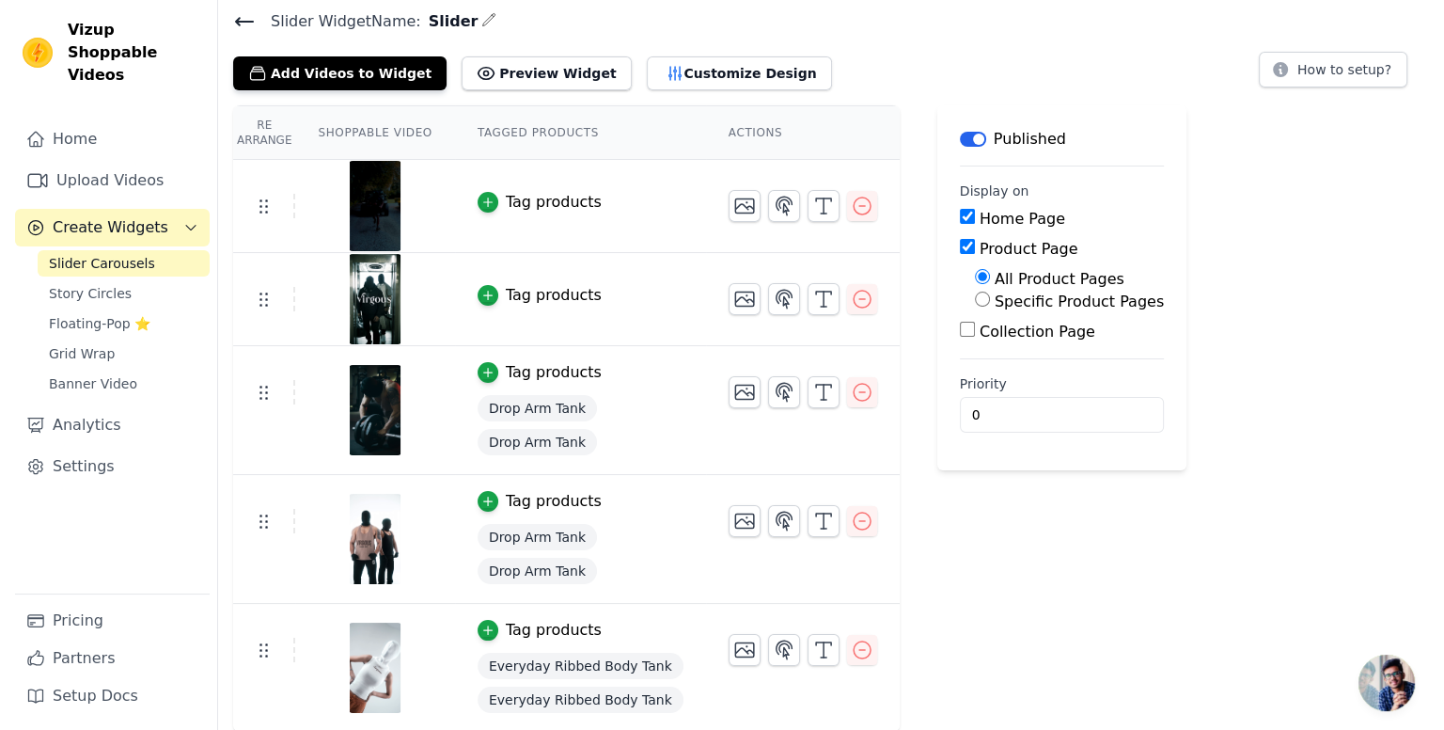
scroll to position [0, 0]
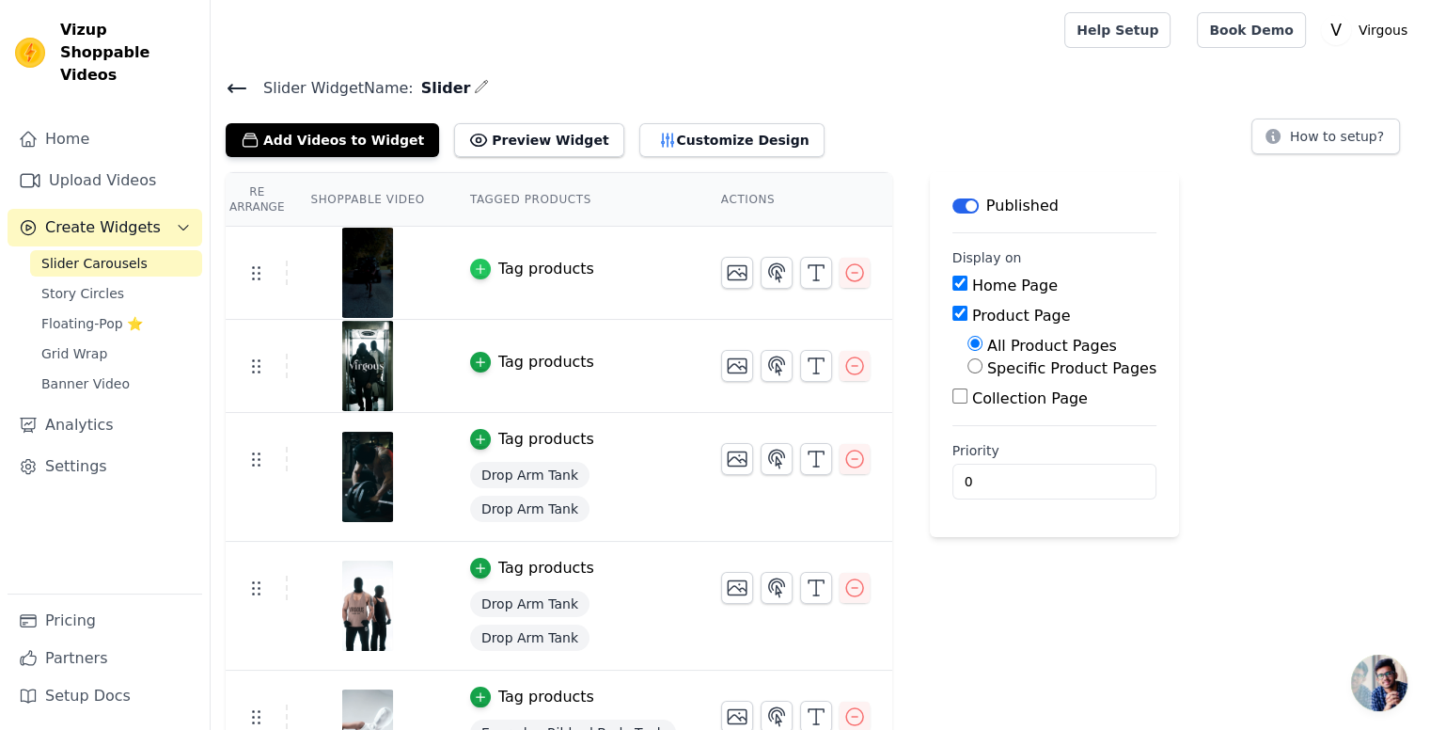
click at [474, 263] on icon "button" at bounding box center [480, 268] width 13 height 13
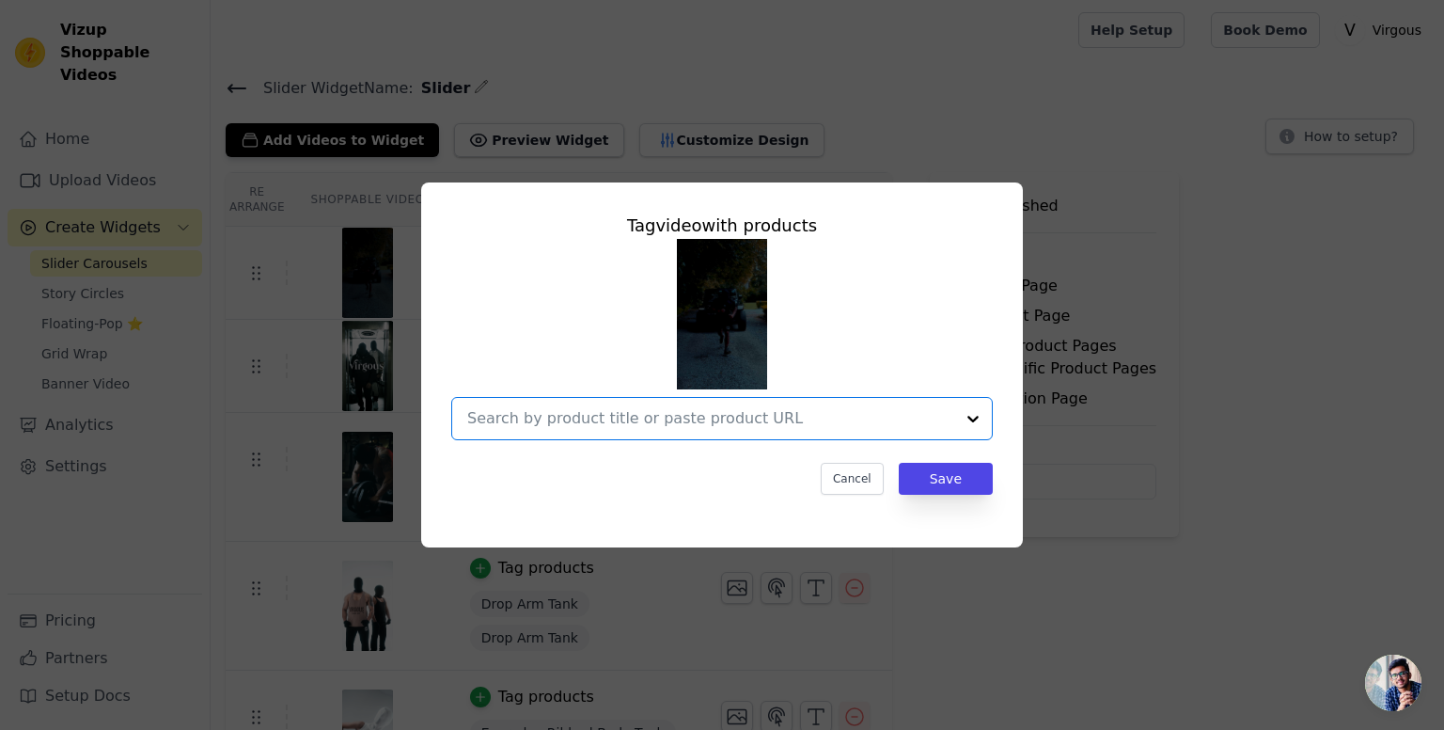
click at [689, 411] on input "text" at bounding box center [710, 418] width 487 height 23
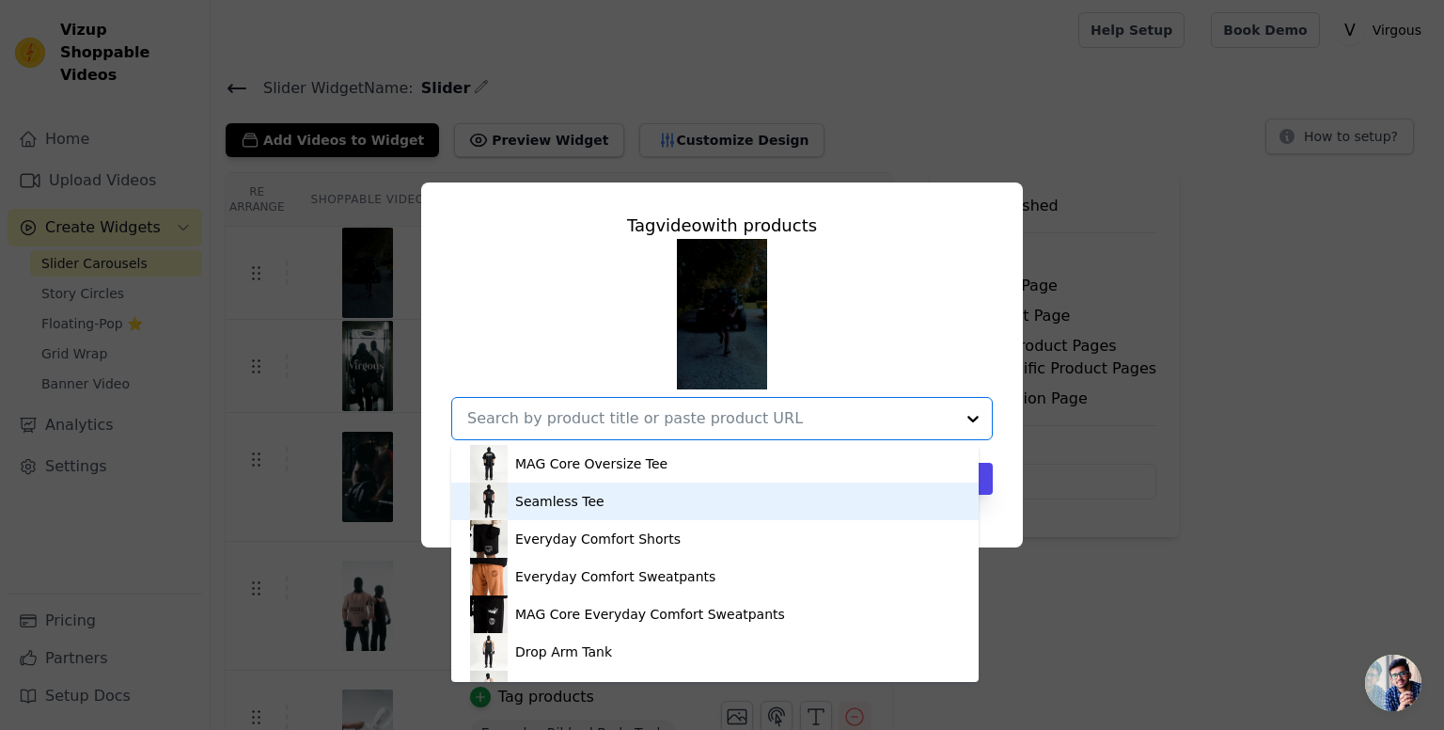
click at [662, 501] on div "Seamless Tee" at bounding box center [715, 501] width 490 height 38
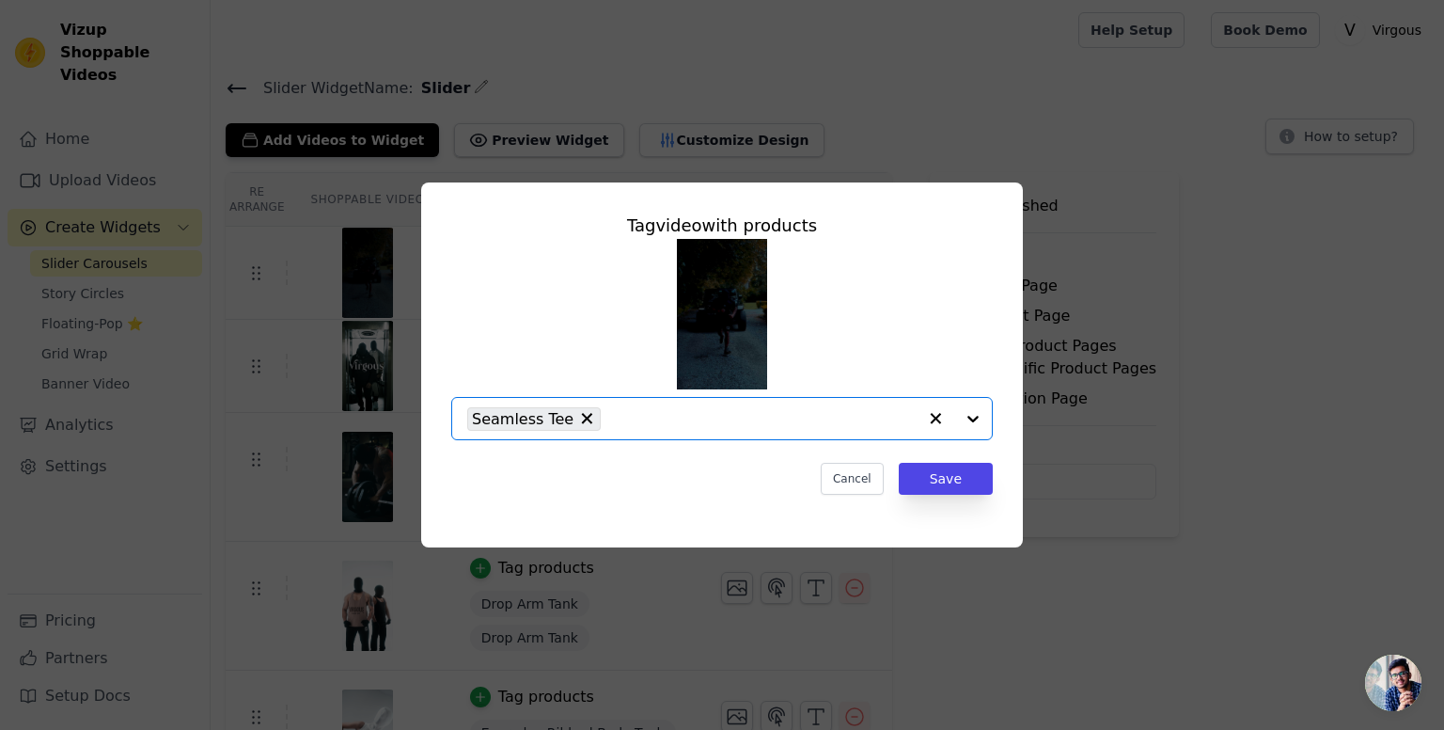
click at [692, 413] on input "text" at bounding box center [763, 418] width 307 height 23
click at [657, 428] on input "text" at bounding box center [763, 418] width 307 height 23
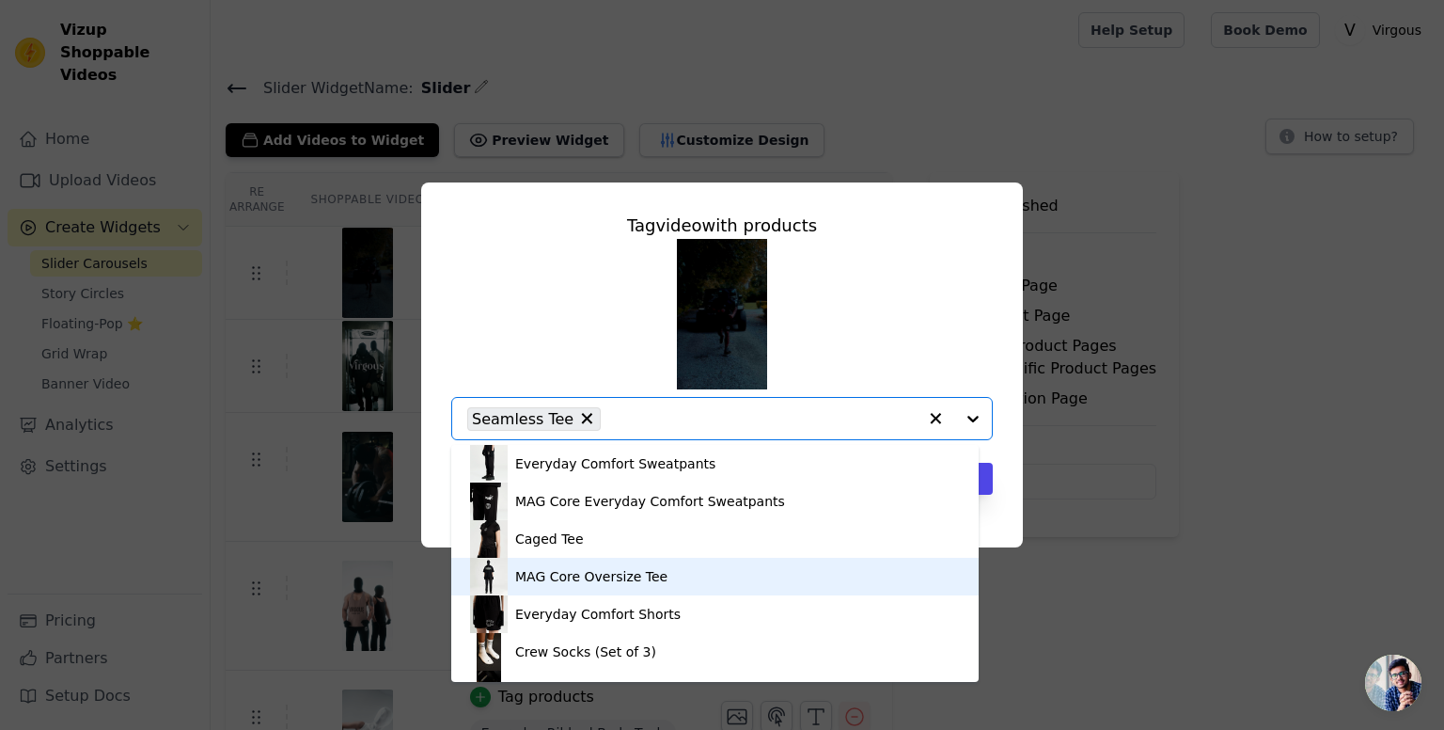
scroll to position [470, 0]
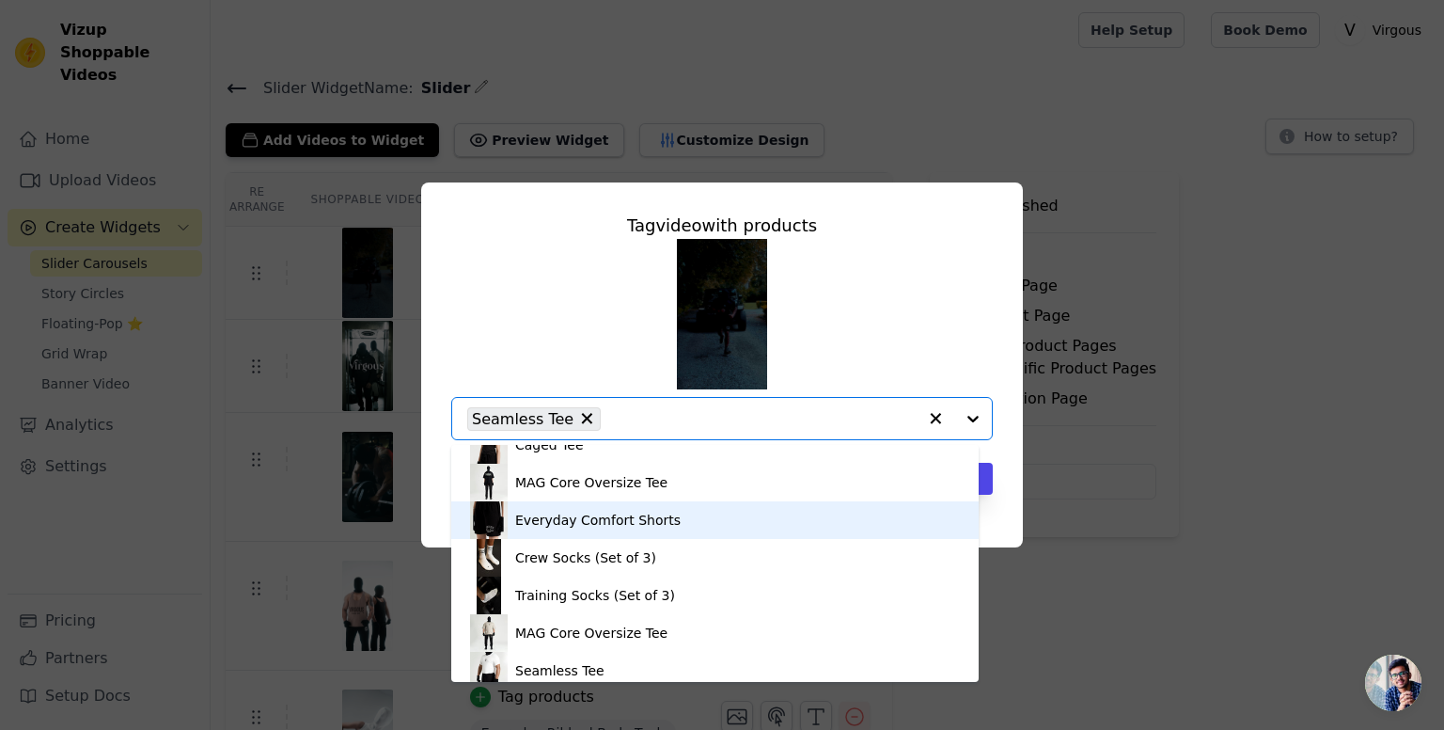
click at [670, 516] on div "Everyday Comfort Shorts" at bounding box center [715, 520] width 490 height 38
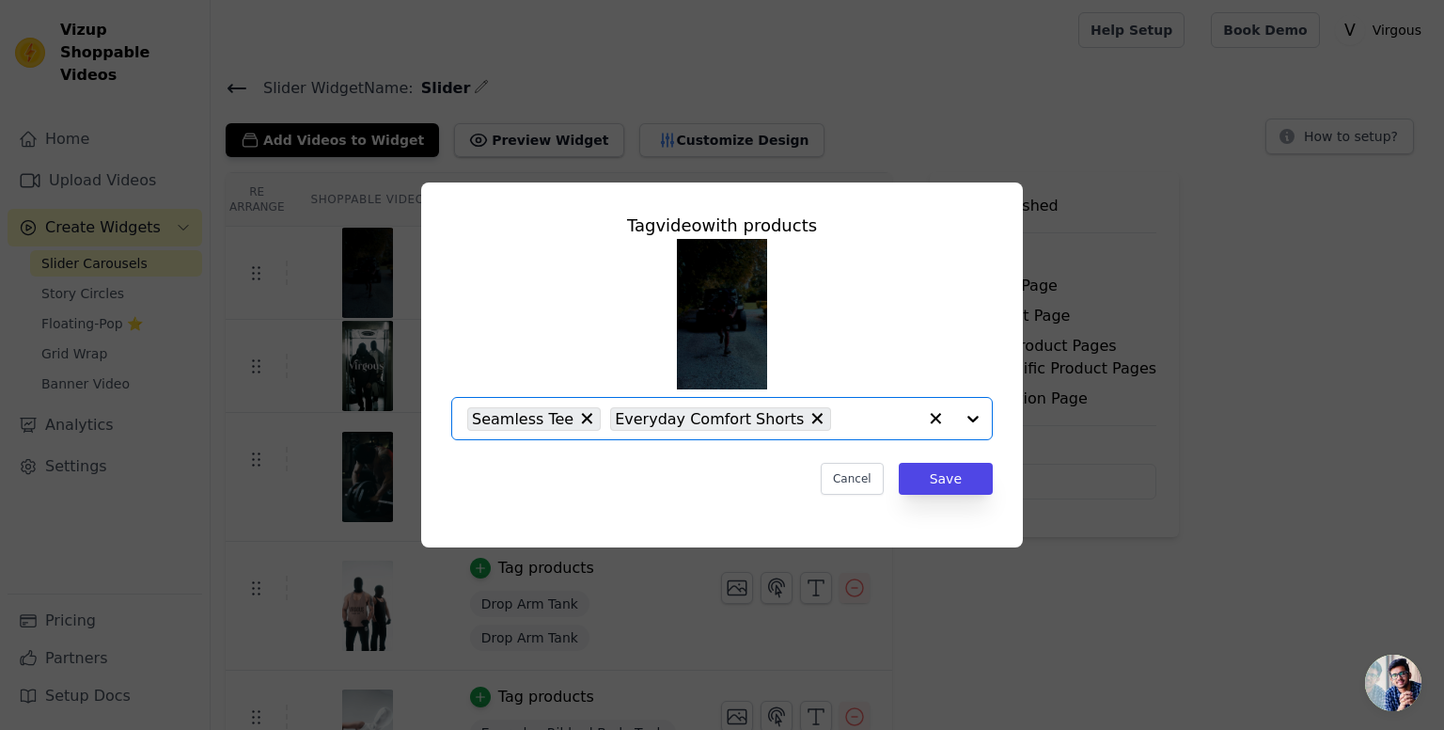
click at [841, 415] on input "text" at bounding box center [879, 418] width 76 height 23
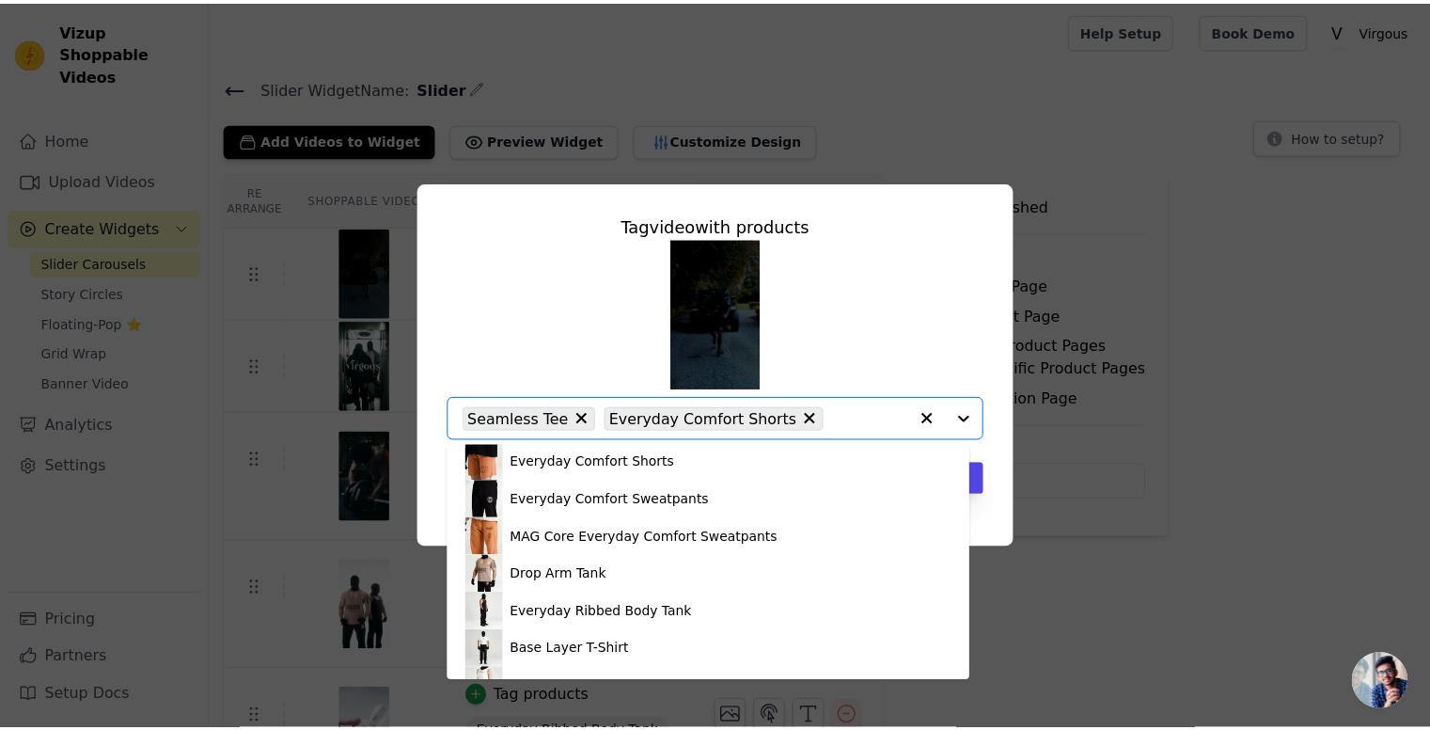
scroll to position [677, 0]
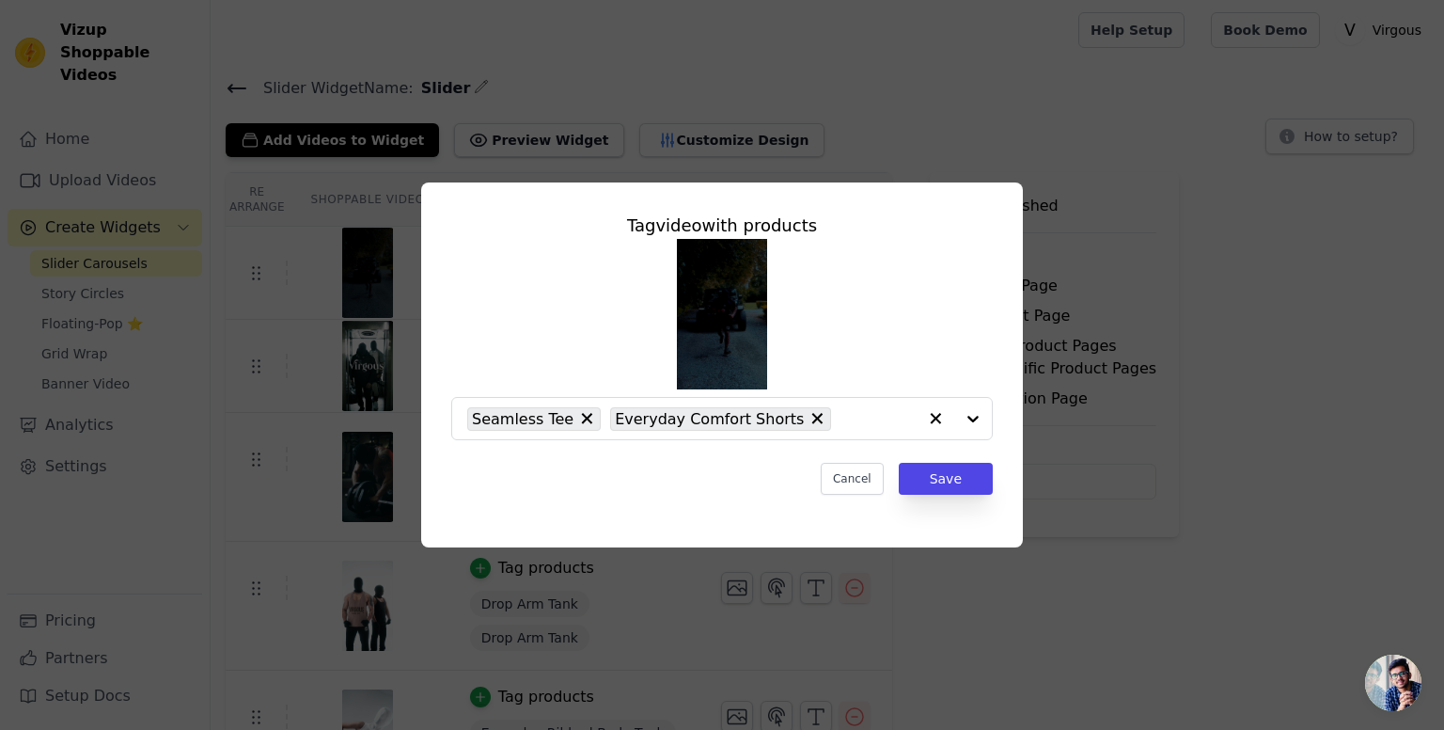
click at [939, 297] on div "Seamless Tee Everyday Comfort Shorts" at bounding box center [722, 339] width 542 height 201
click at [973, 484] on button "Save" at bounding box center [946, 479] width 94 height 32
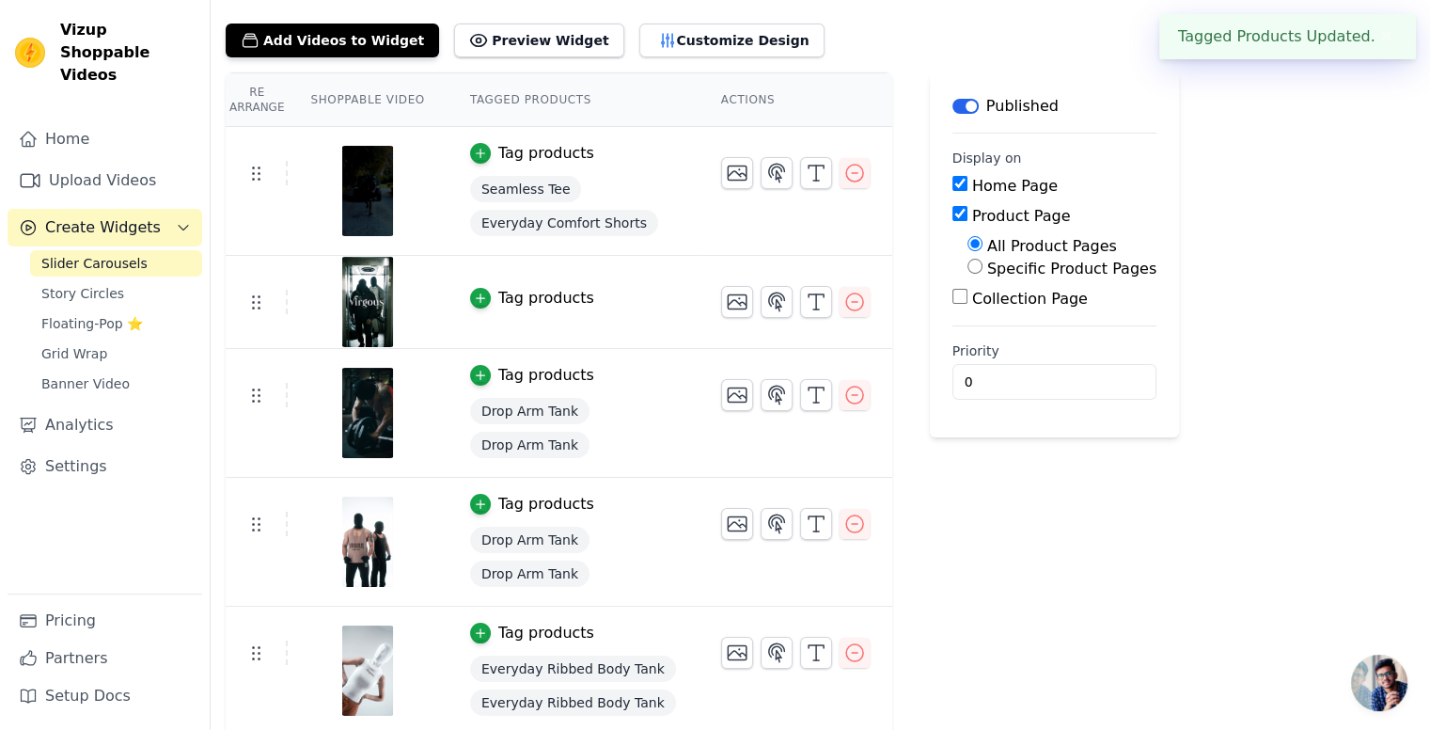
scroll to position [102, 0]
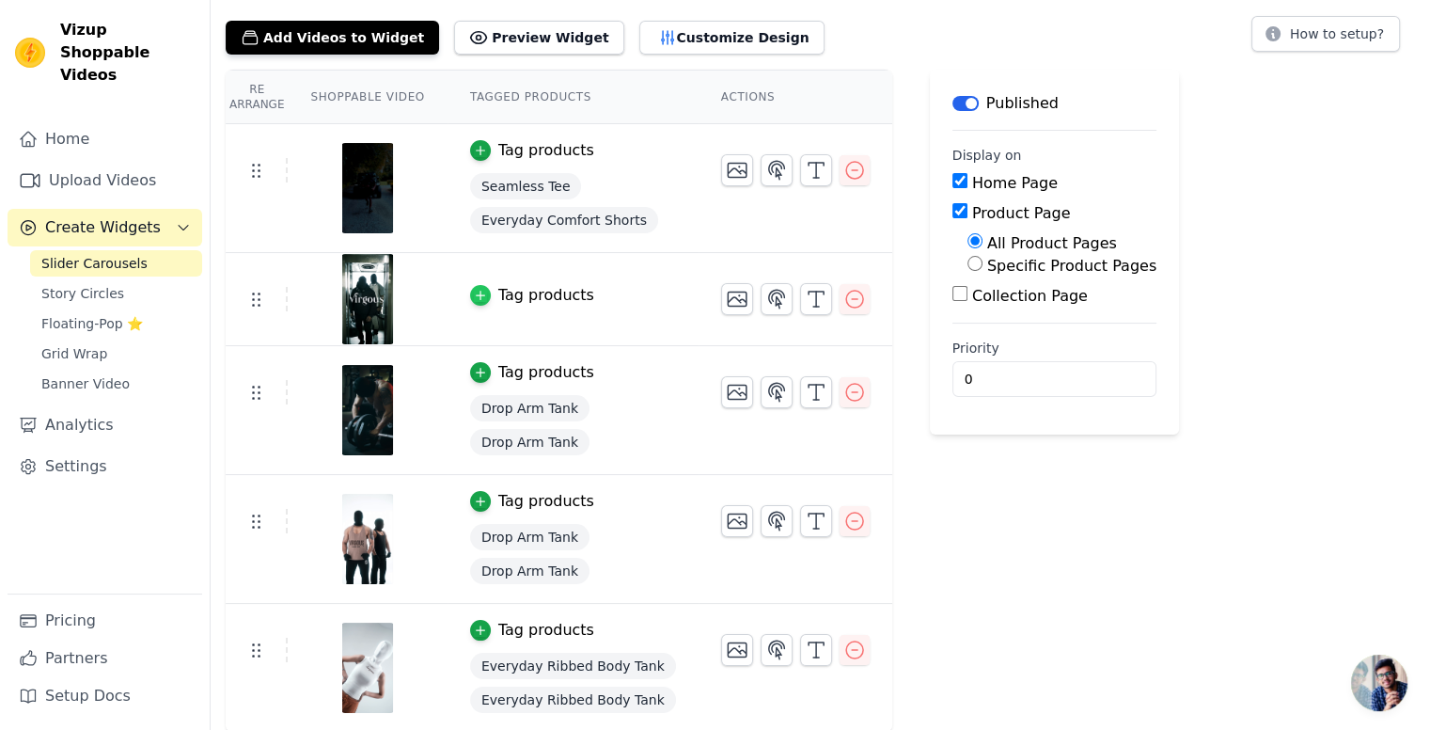
click at [470, 291] on div "button" at bounding box center [480, 295] width 21 height 21
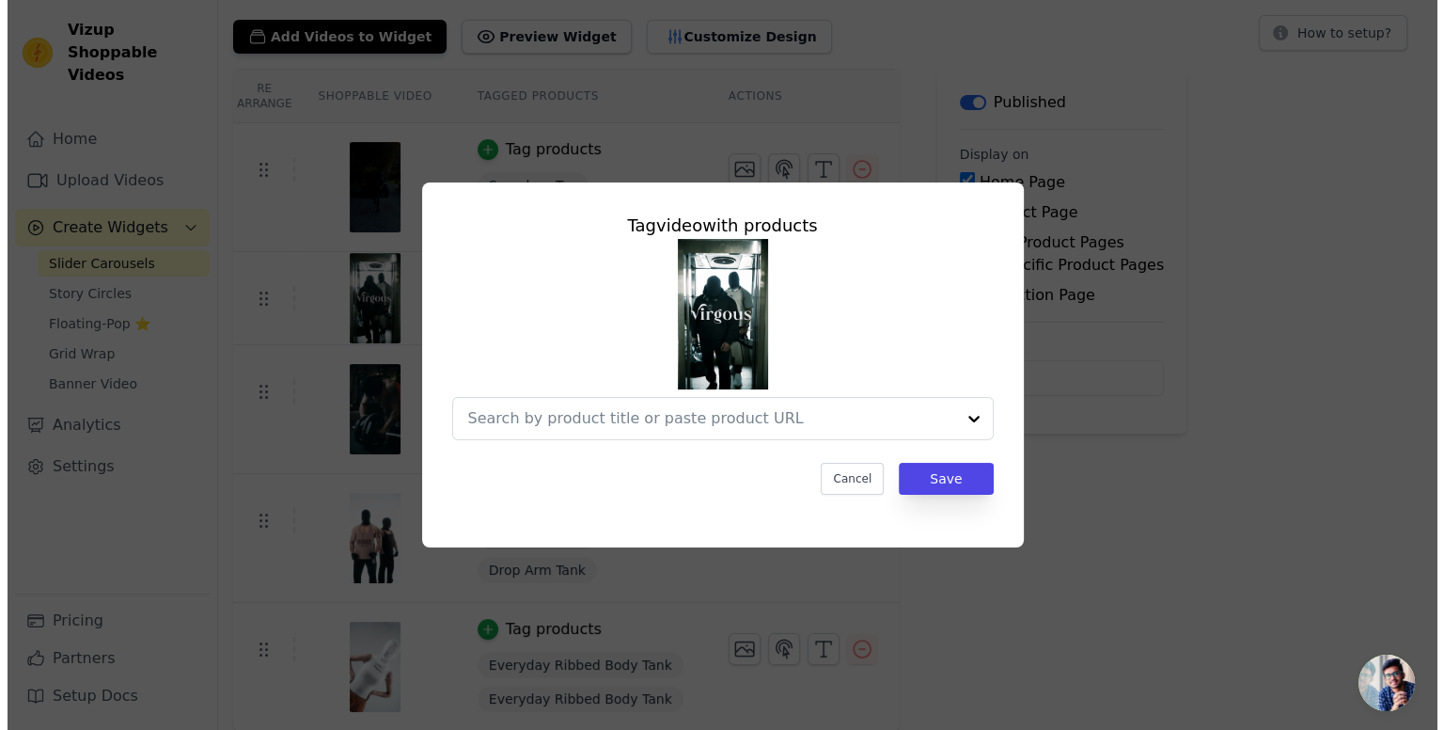
scroll to position [0, 0]
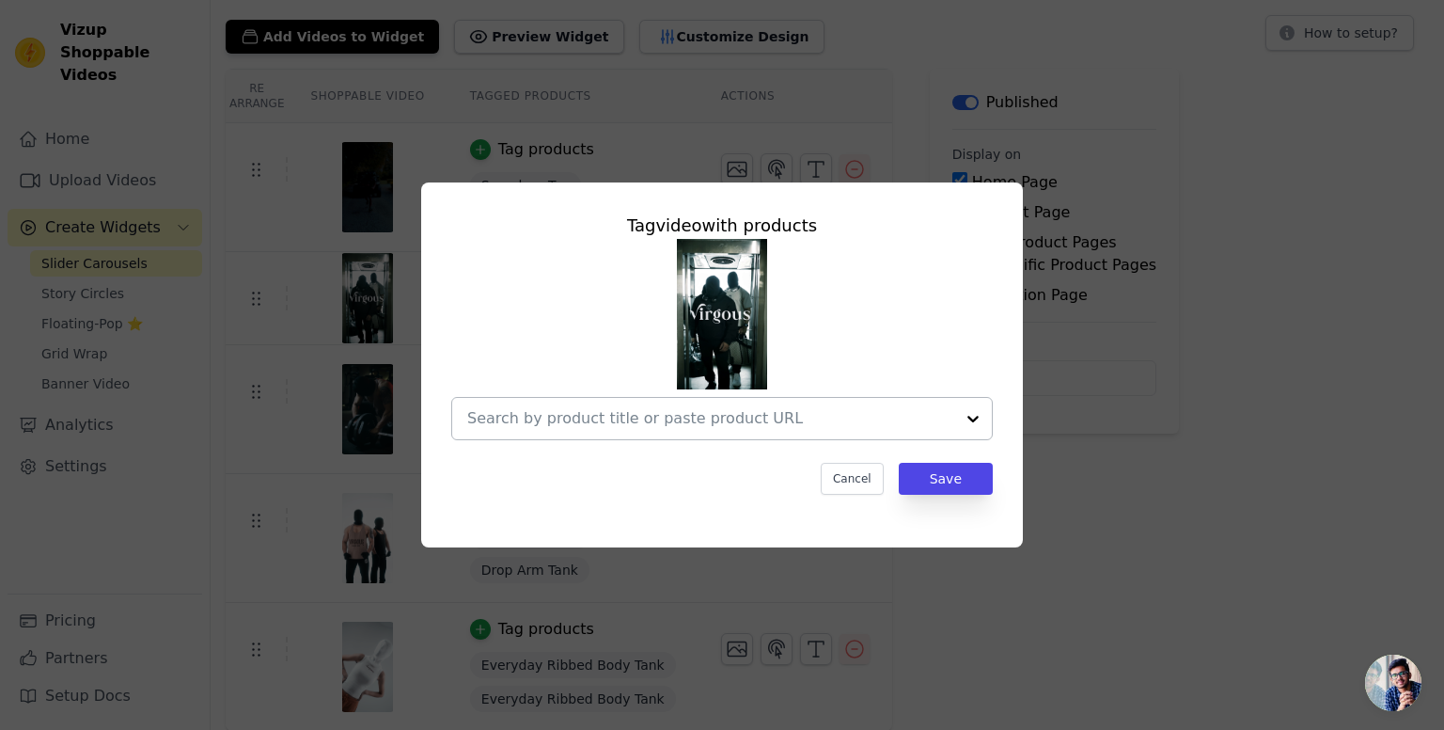
click at [649, 411] on input "text" at bounding box center [710, 418] width 487 height 23
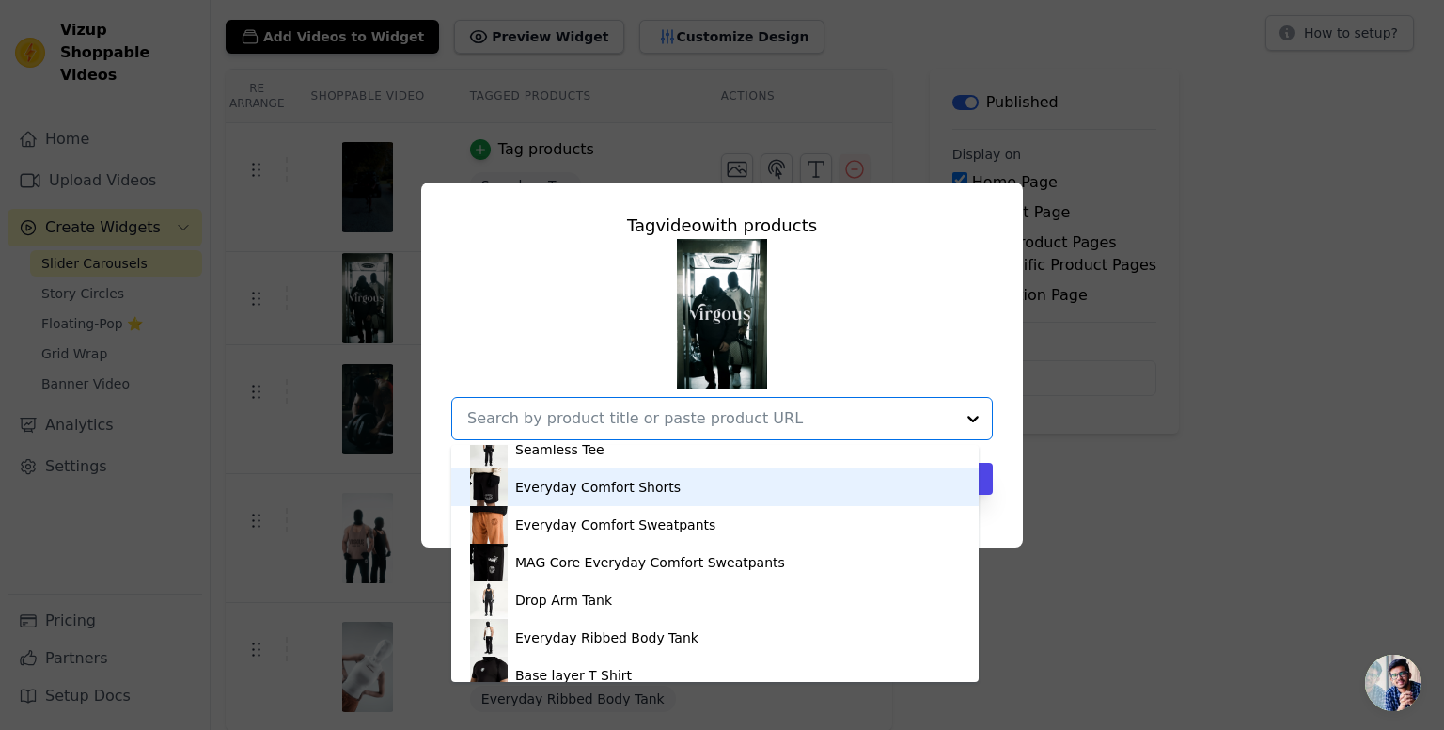
scroll to position [94, 0]
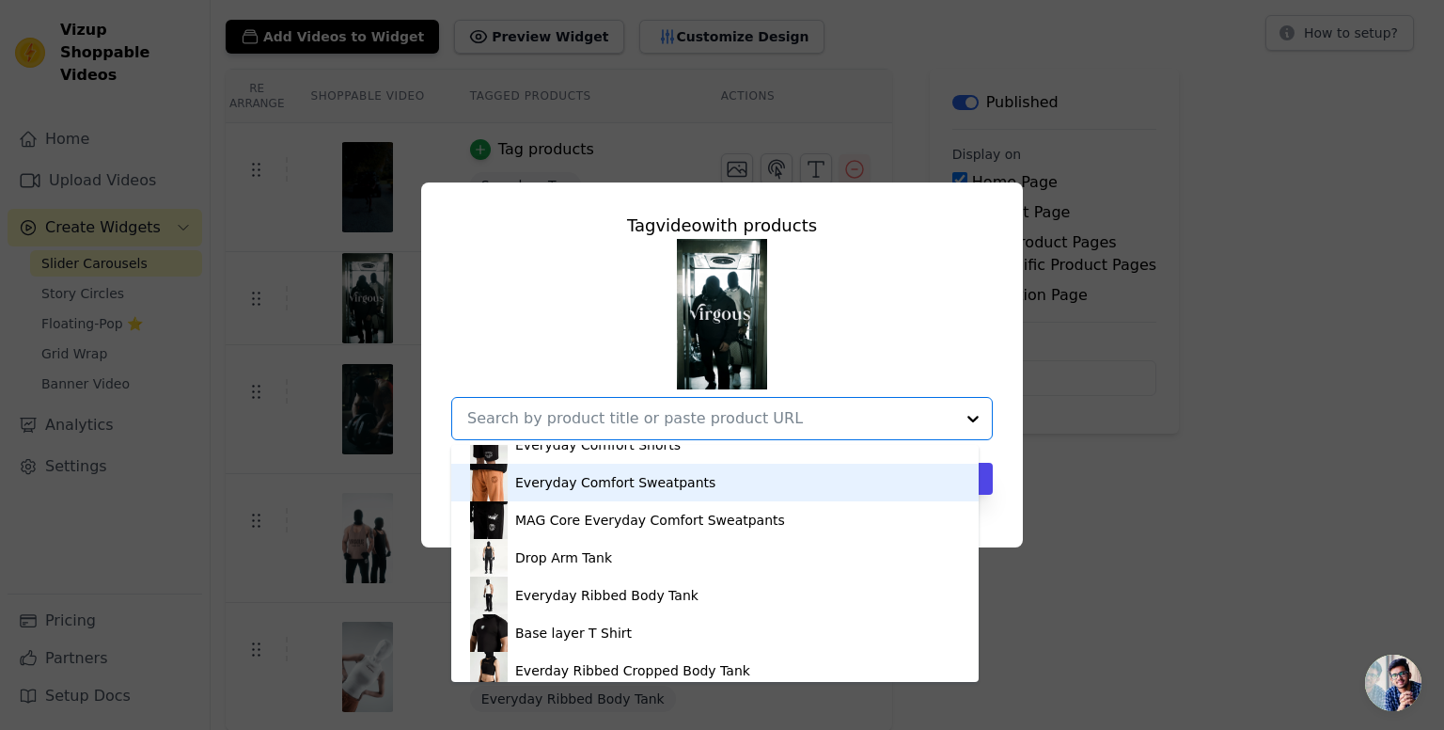
click at [672, 476] on div "Everyday Comfort Sweatpants" at bounding box center [615, 482] width 200 height 19
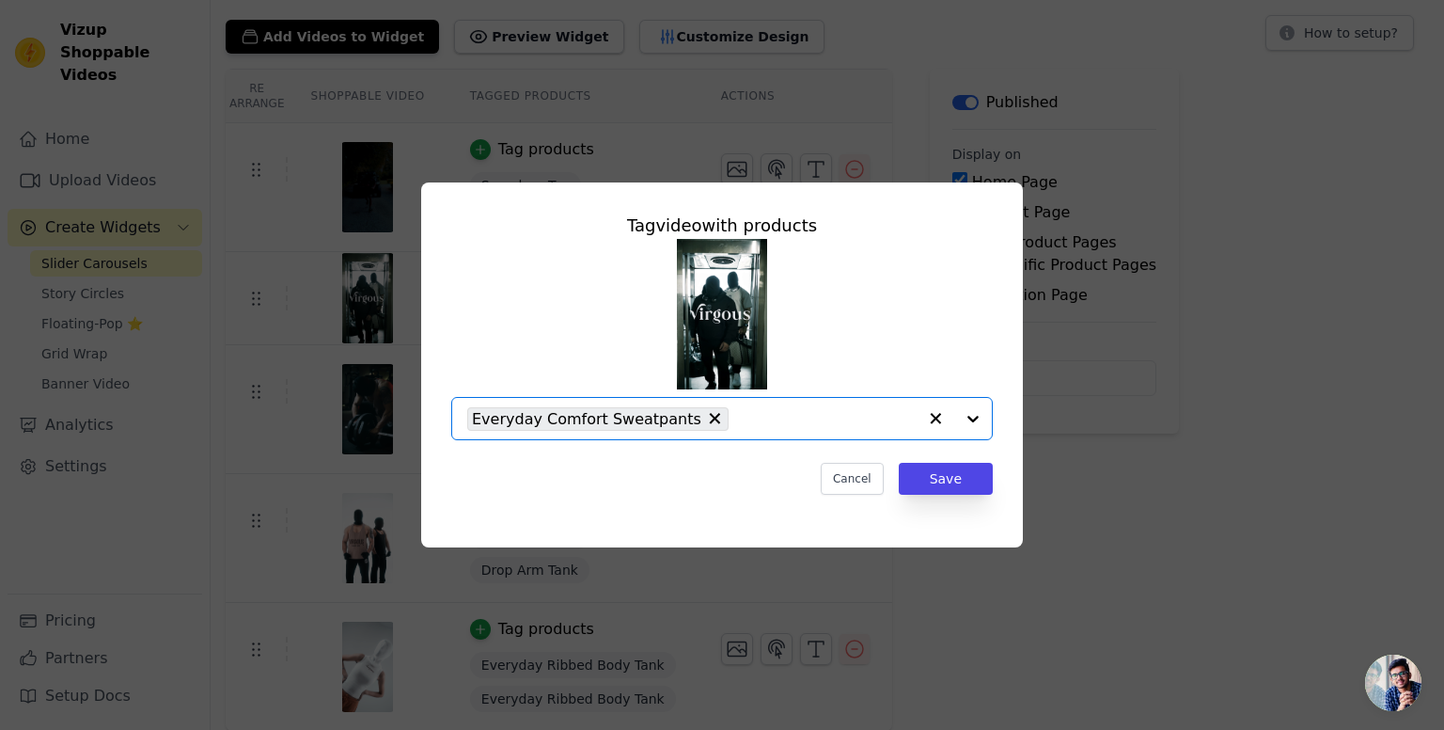
click at [745, 409] on input "text" at bounding box center [827, 418] width 179 height 23
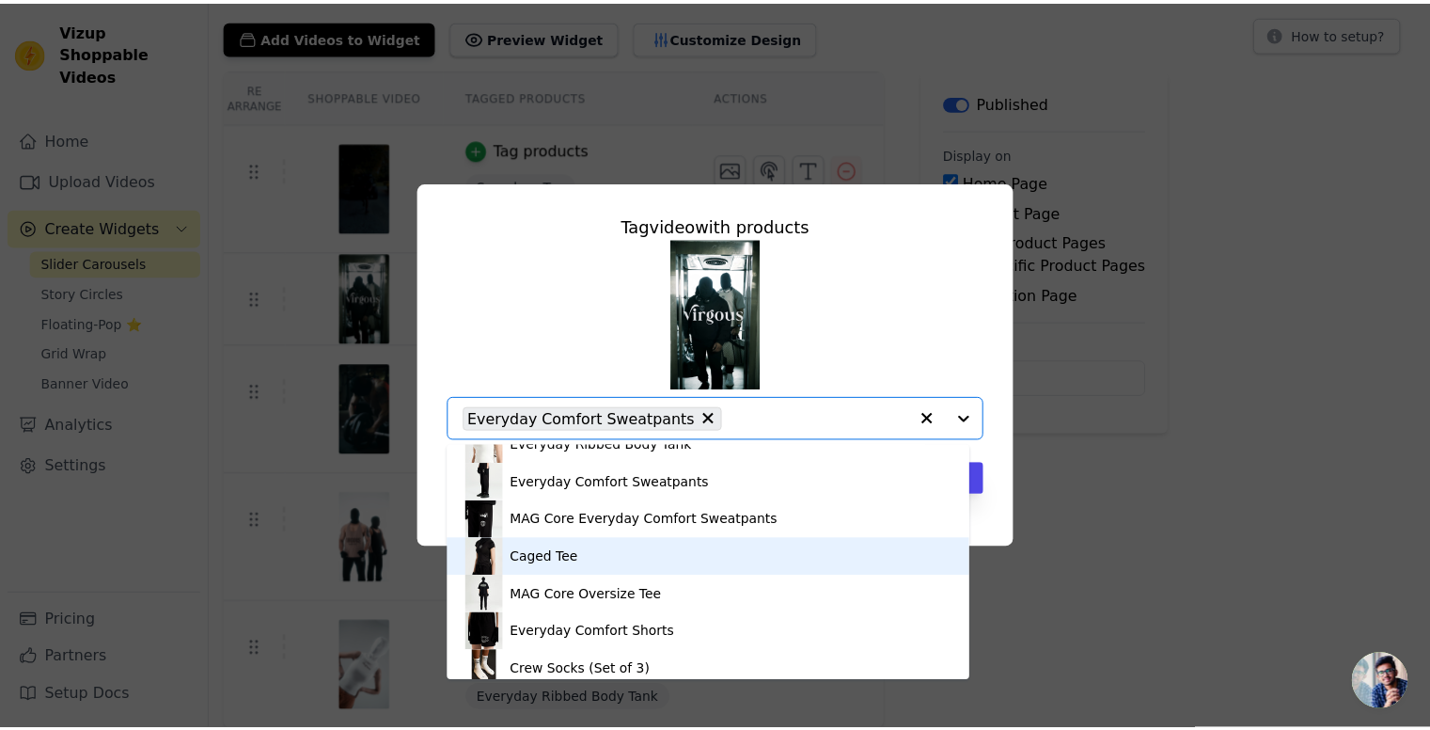
scroll to position [376, 0]
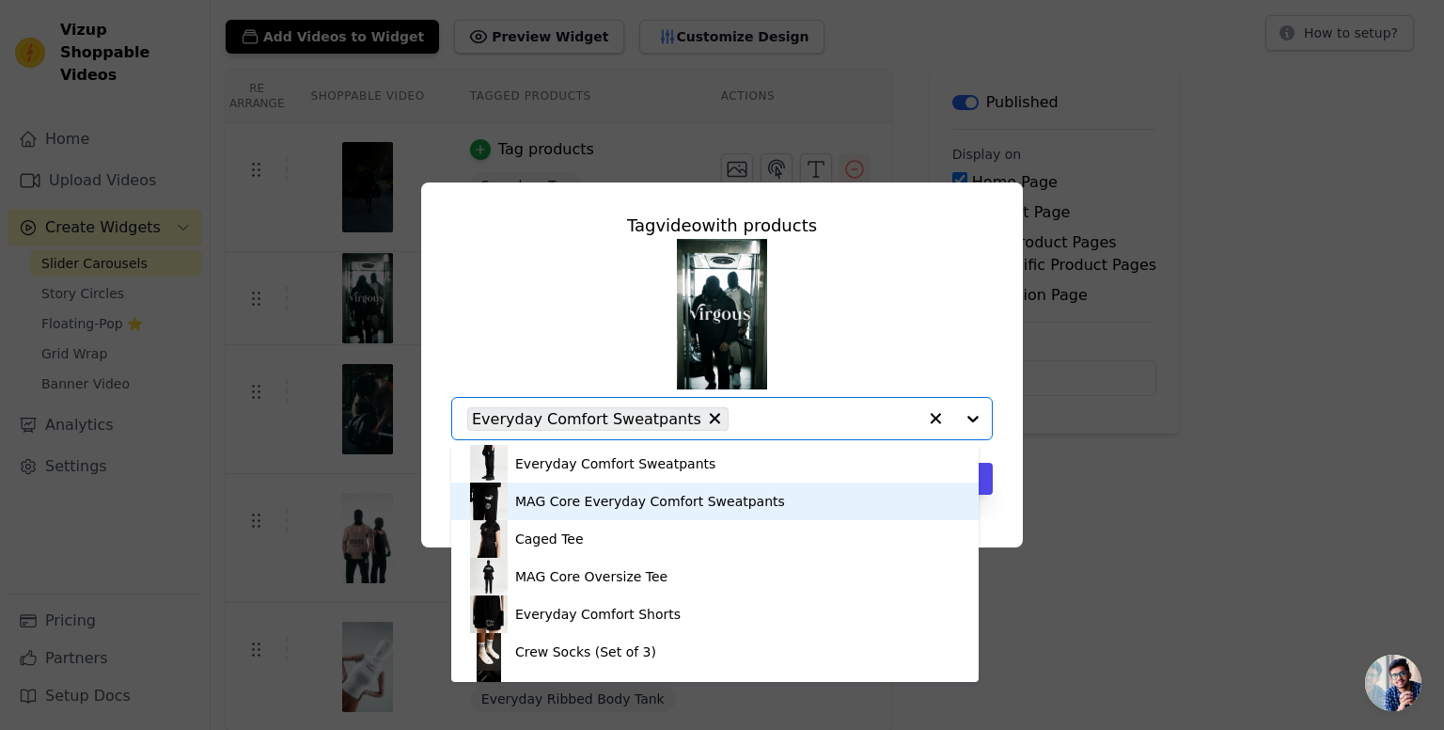
click at [731, 501] on div "MAG Core Everyday Comfort Sweatpants" at bounding box center [650, 501] width 270 height 19
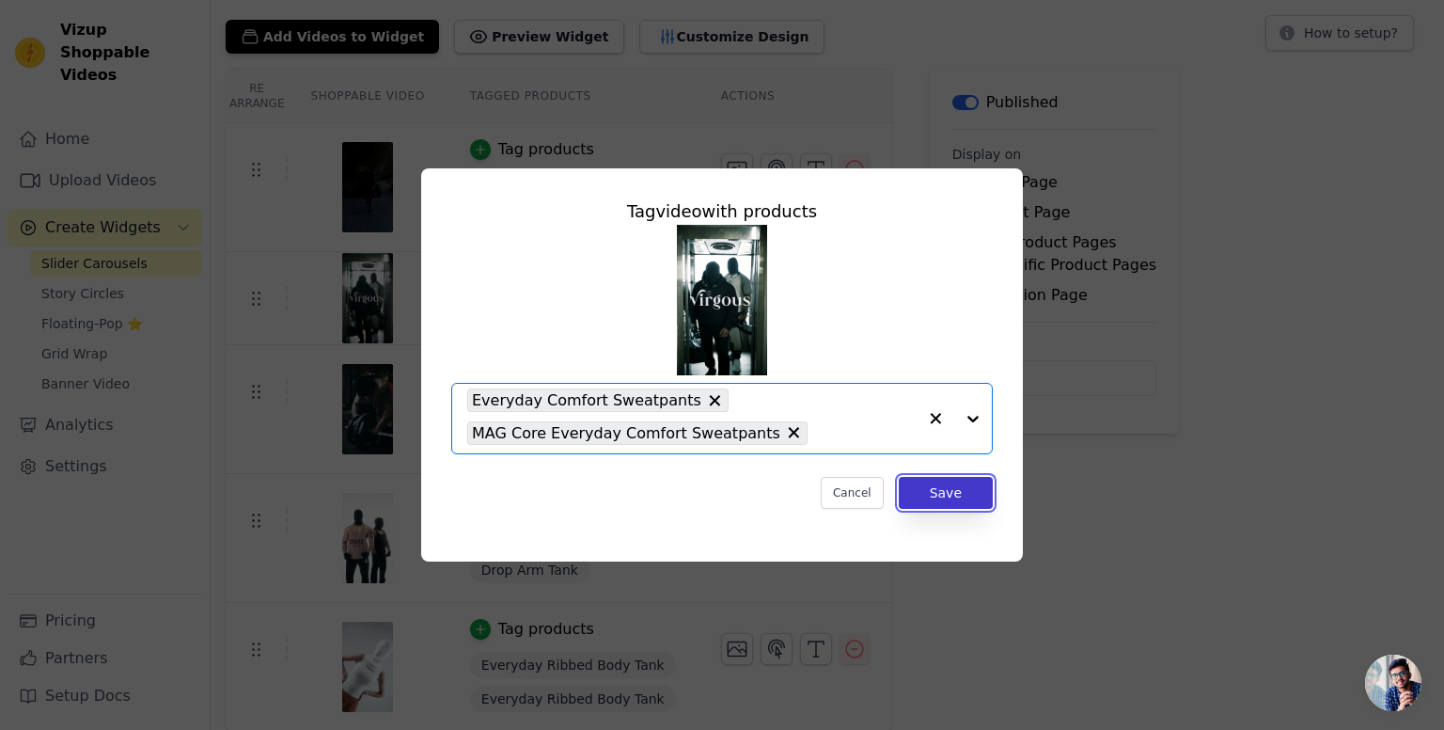
click at [952, 488] on button "Save" at bounding box center [946, 493] width 94 height 32
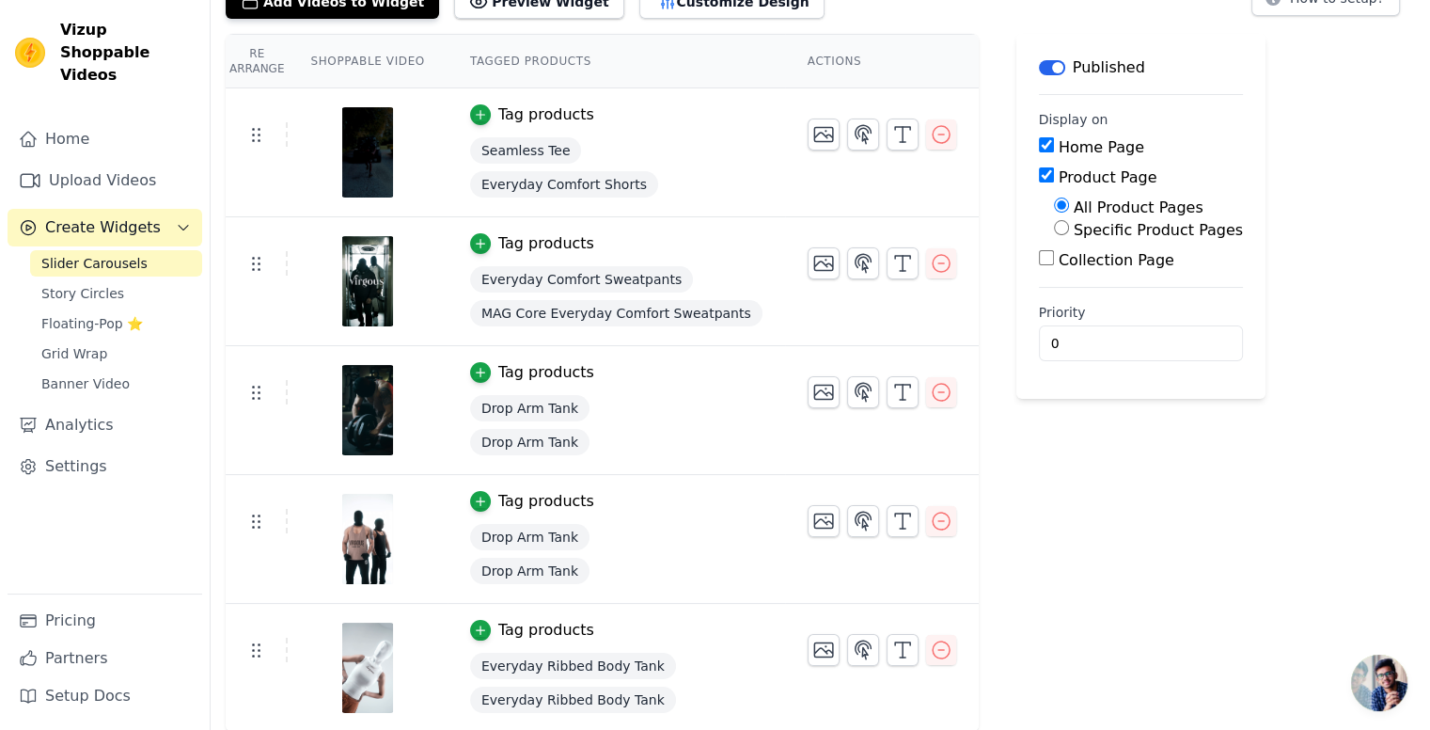
scroll to position [0, 0]
